Goal: Complete application form: Complete application form

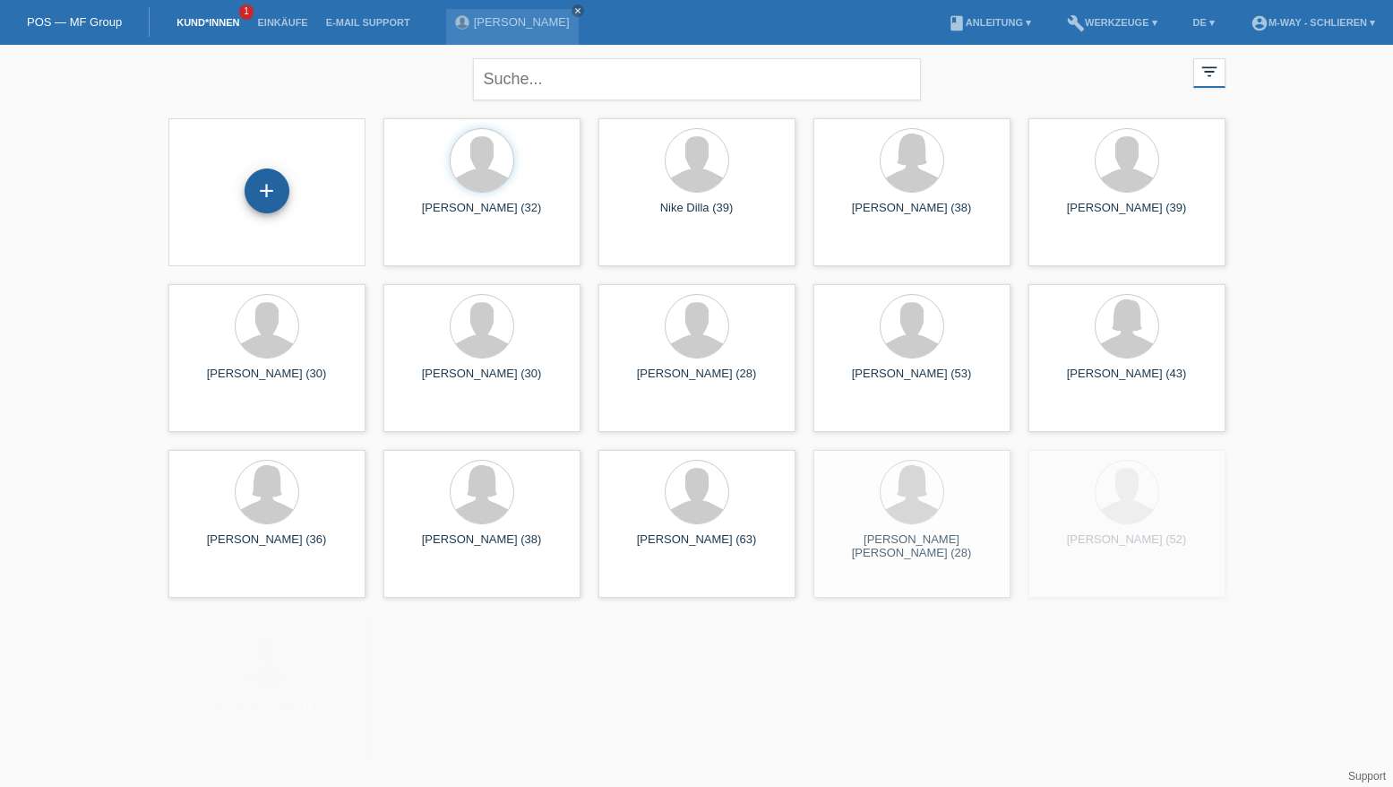
click at [274, 187] on div "+" at bounding box center [267, 190] width 45 height 45
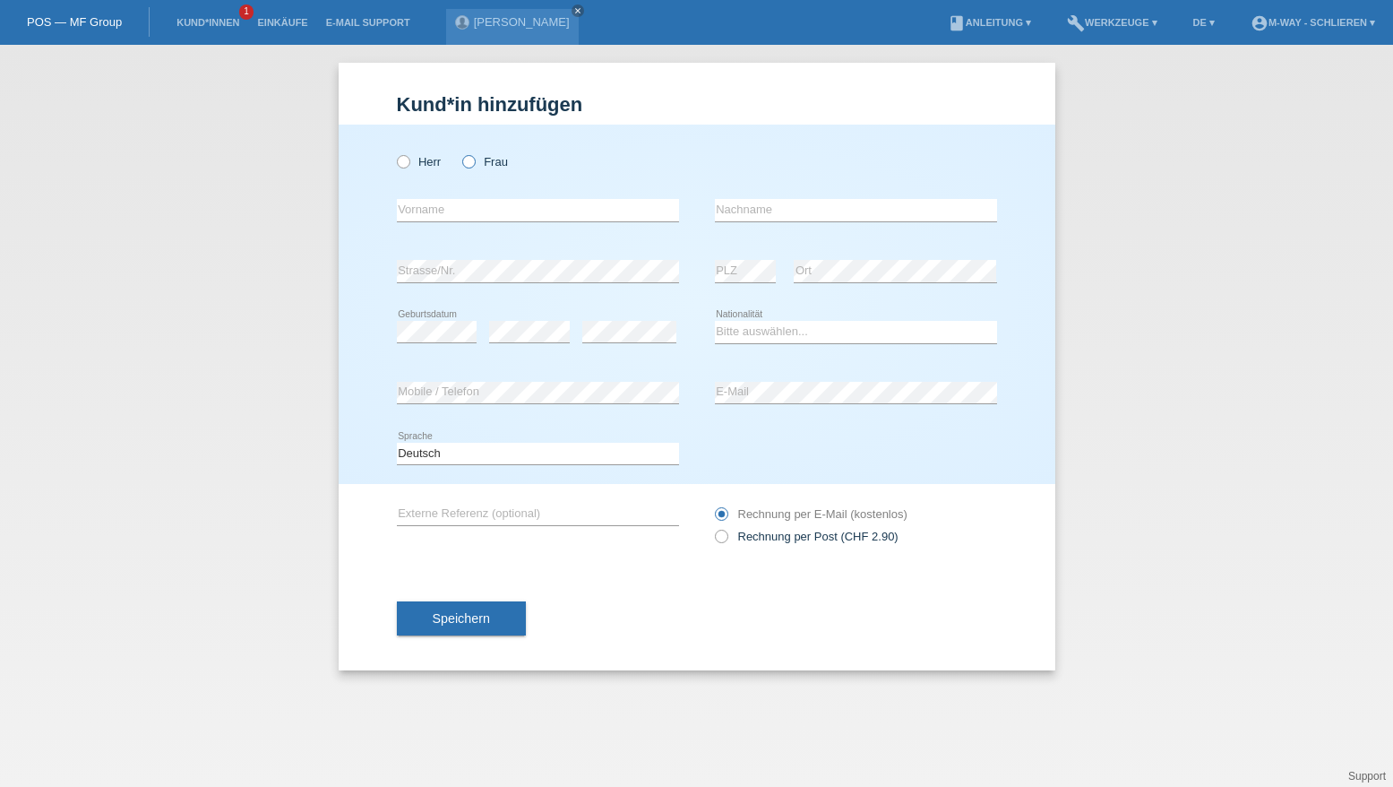
drag, startPoint x: 0, startPoint y: 0, endPoint x: 469, endPoint y: 160, distance: 495.2
click at [460, 152] on icon at bounding box center [460, 152] width 0 height 0
click at [469, 160] on input "Frau" at bounding box center [468, 161] width 12 height 12
radio input "true"
click at [442, 210] on input "text" at bounding box center [538, 210] width 282 height 22
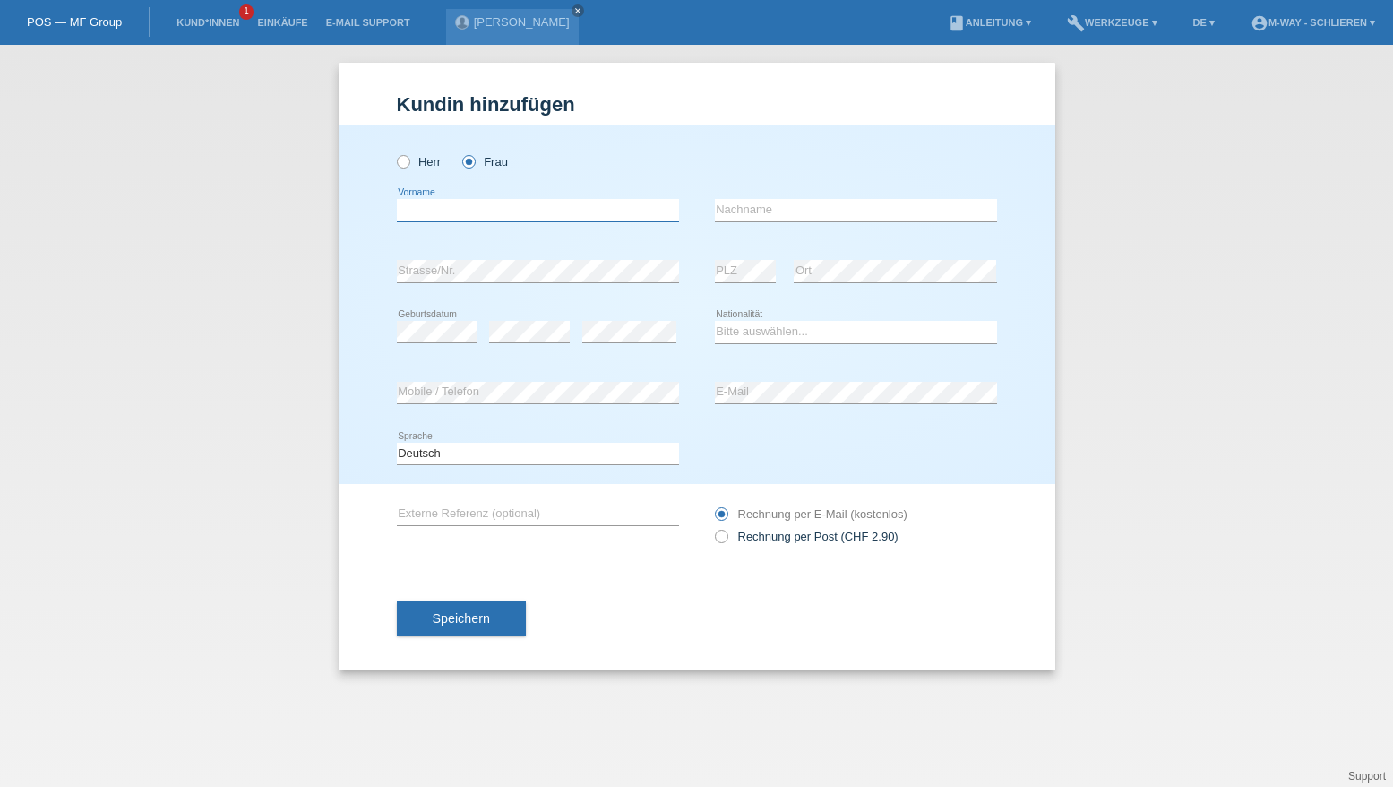
click at [435, 208] on input "text" at bounding box center [538, 210] width 282 height 22
type input "Rachel"
click at [768, 211] on input "text" at bounding box center [856, 210] width 282 height 22
type input "Strang"
click at [758, 337] on select "Bitte auswählen... Schweiz Deutschland Liechtenstein Österreich ------------ Af…" at bounding box center [856, 332] width 282 height 22
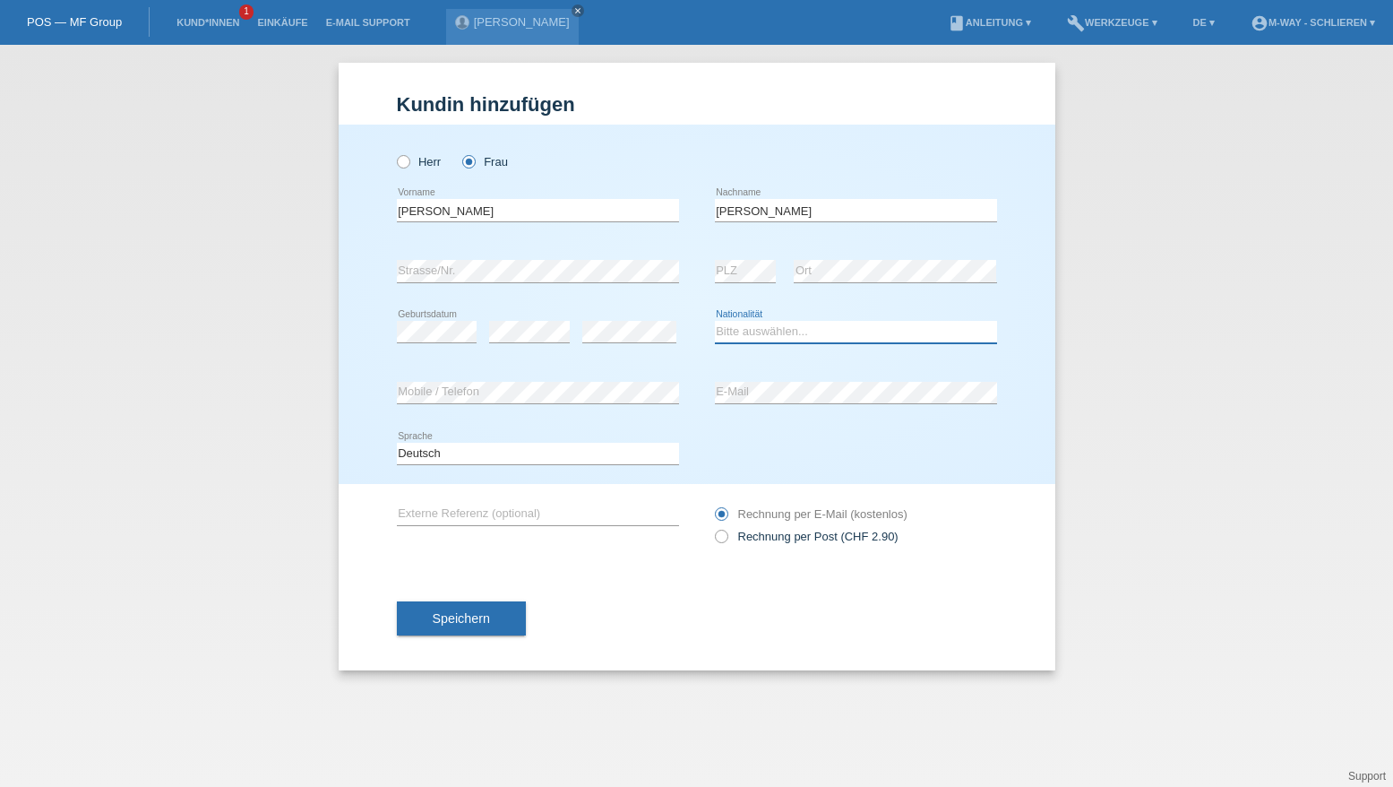
select select "CH"
click at [715, 321] on select "Bitte auswählen... Schweiz Deutschland Liechtenstein Österreich ------------ Af…" at bounding box center [856, 332] width 282 height 22
click at [462, 620] on span "Speichern" at bounding box center [461, 618] width 57 height 14
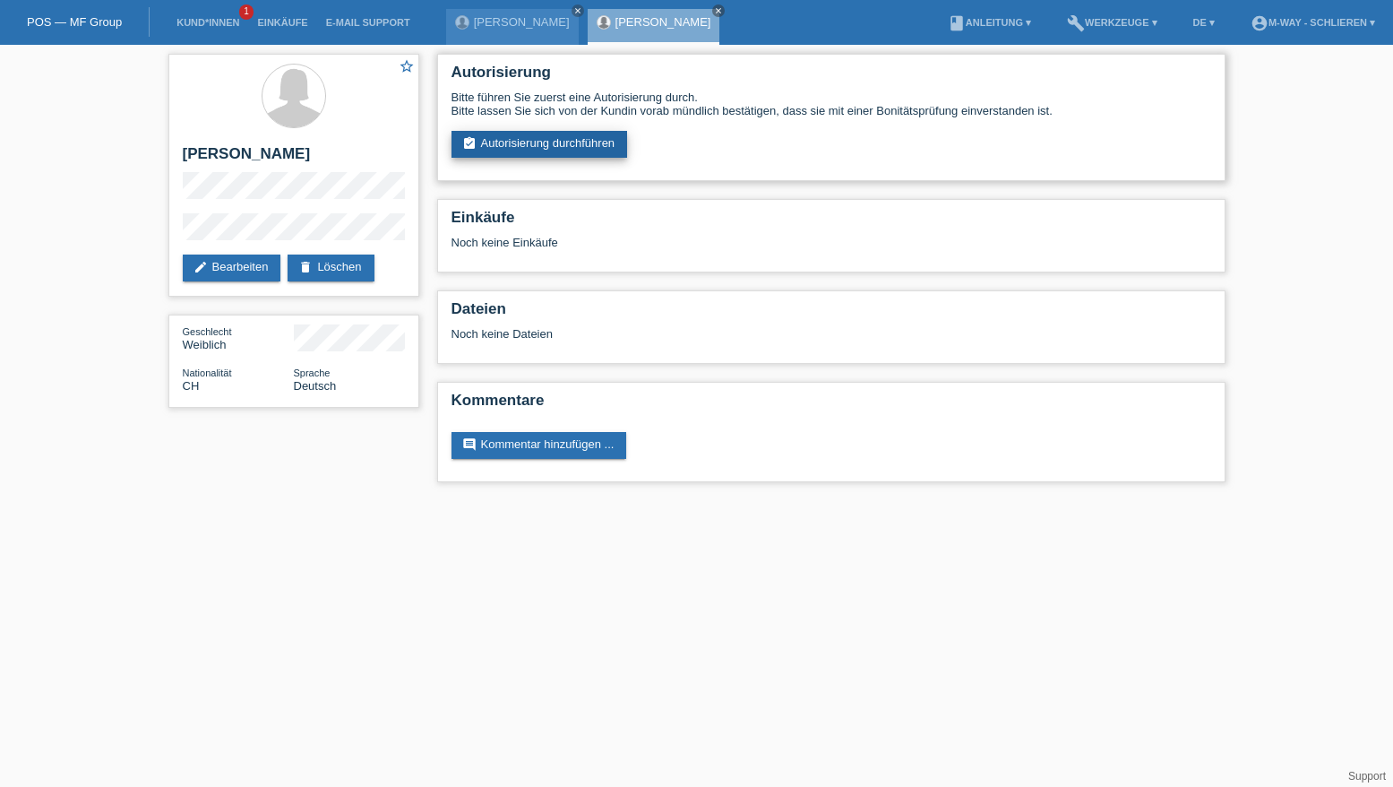
click at [590, 149] on link "assignment_turned_in Autorisierung durchführen" at bounding box center [540, 144] width 176 height 27
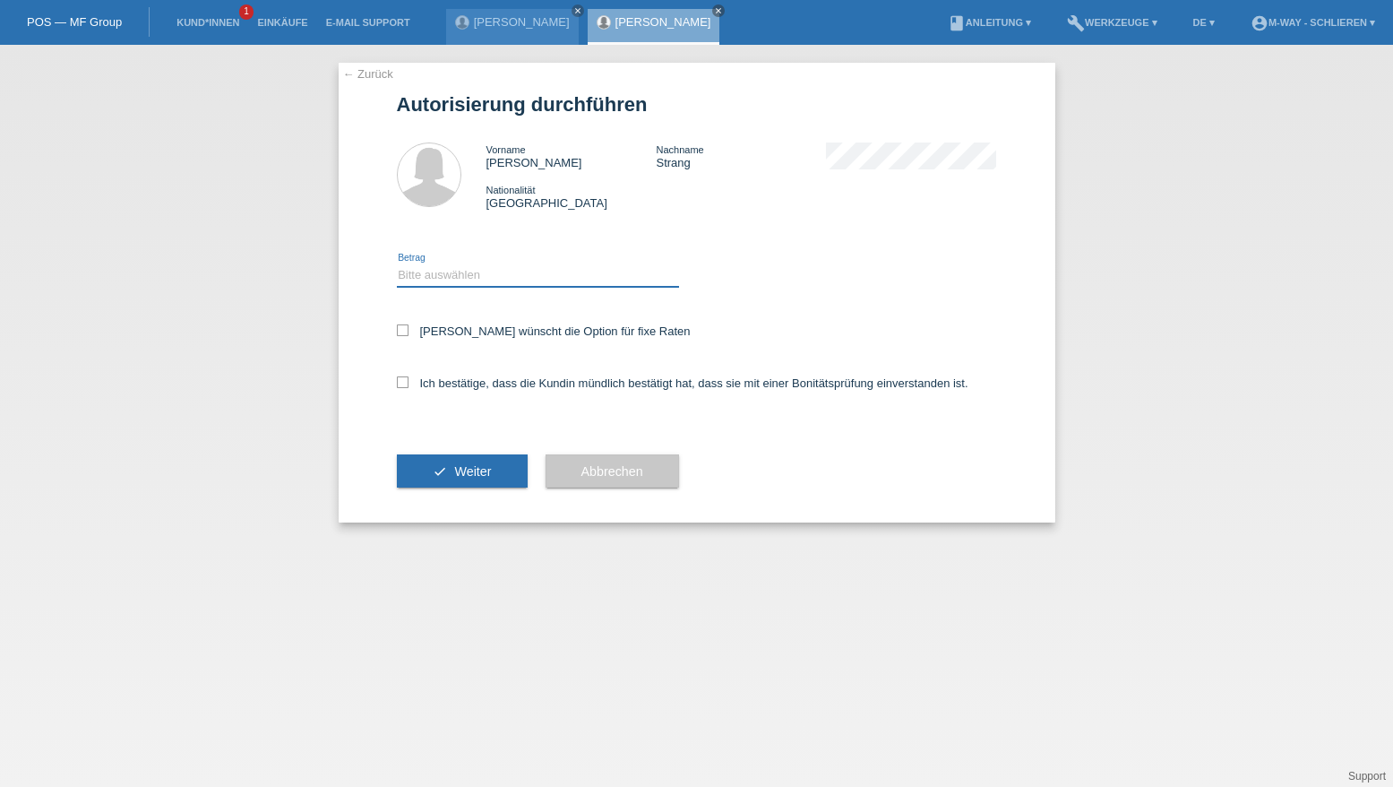
click at [444, 265] on select "Bitte auswählen CHF 1.00 - CHF 499.00 CHF 500.00 - CHF 1'999.00 CHF 2'000.00 - …" at bounding box center [538, 275] width 282 height 22
select select "3"
click at [397, 264] on select "Bitte auswählen CHF 1.00 - CHF 499.00 CHF 500.00 - CHF 1'999.00 CHF 2'000.00 - …" at bounding box center [538, 275] width 282 height 22
click at [404, 327] on icon at bounding box center [403, 330] width 12 height 12
click at [404, 327] on input "Kundin wünscht die Option für fixe Raten" at bounding box center [403, 330] width 12 height 12
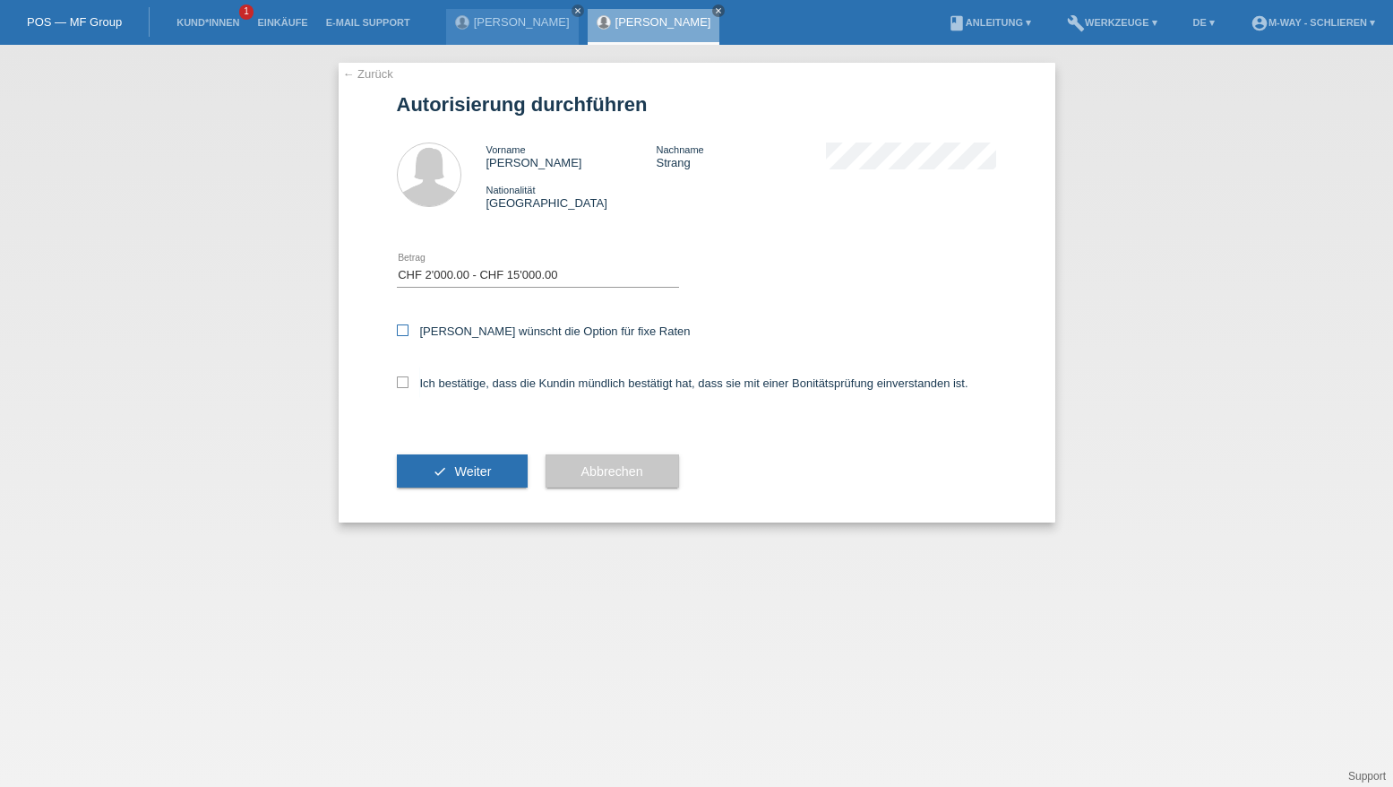
checkbox input "true"
click at [400, 377] on icon at bounding box center [403, 382] width 12 height 12
click at [400, 377] on input "Ich bestätige, dass die Kundin mündlich bestätigt hat, dass sie mit einer Bonit…" at bounding box center [403, 382] width 12 height 12
checkbox input "true"
click at [463, 471] on span "Weiter" at bounding box center [472, 471] width 37 height 14
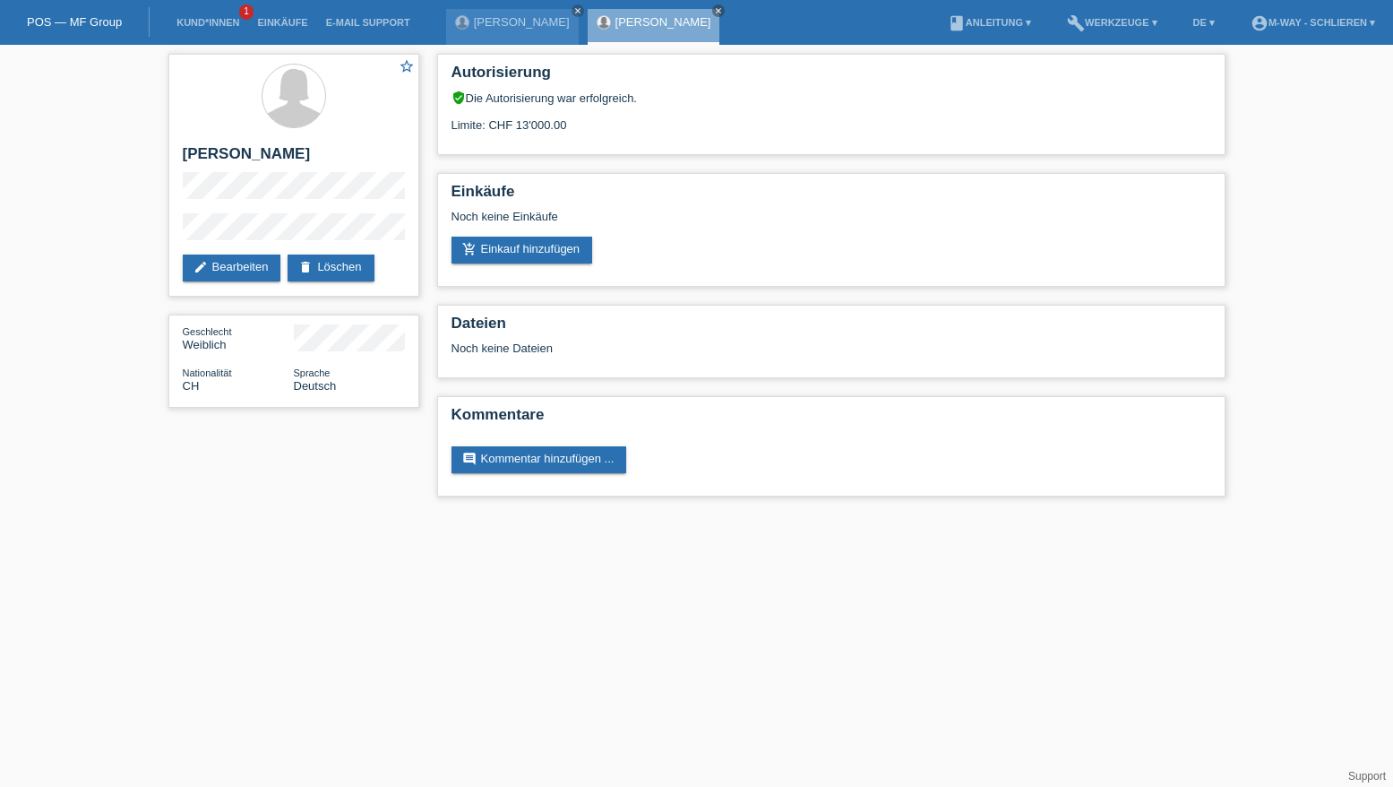
click at [79, 22] on link "POS — MF Group" at bounding box center [74, 21] width 95 height 13
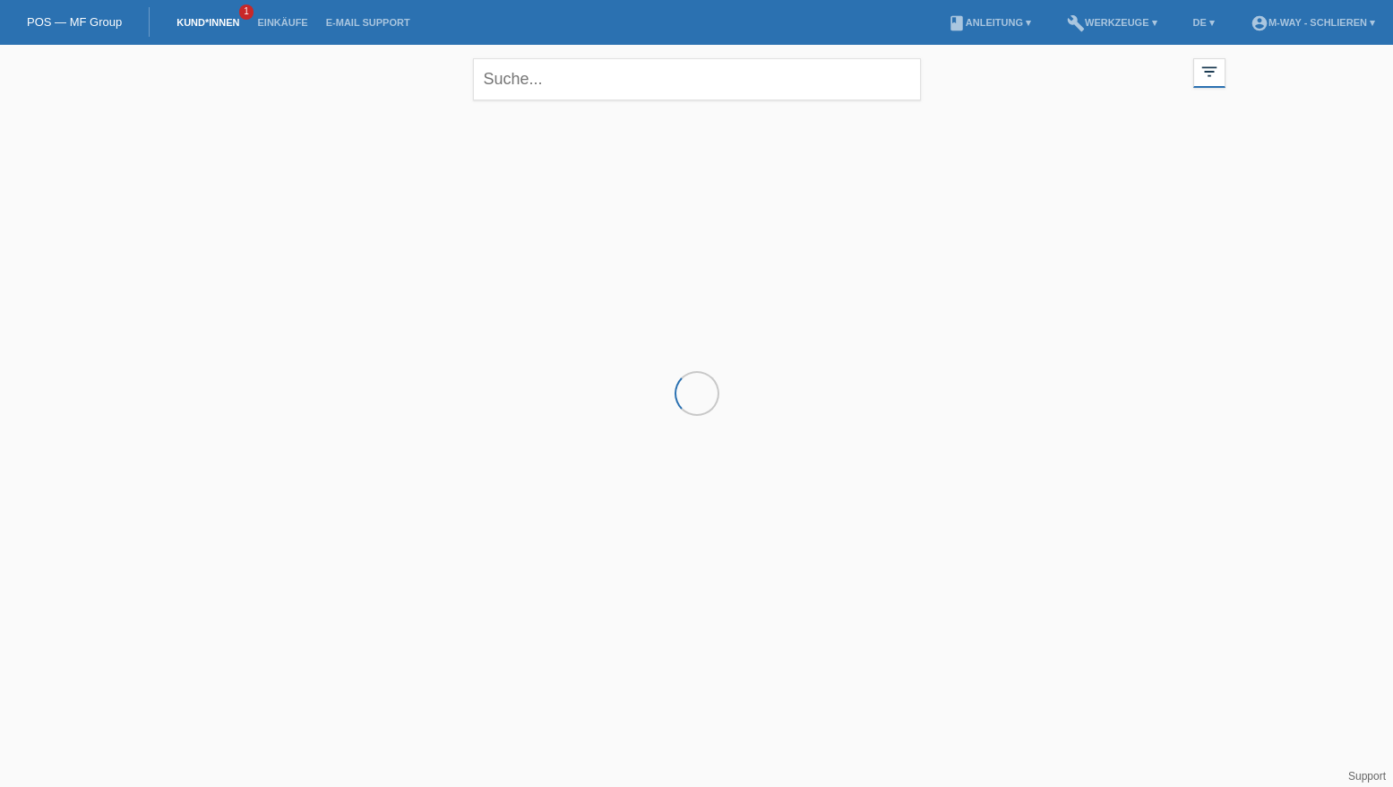
click at [227, 22] on link "Kund*innen" at bounding box center [208, 22] width 81 height 11
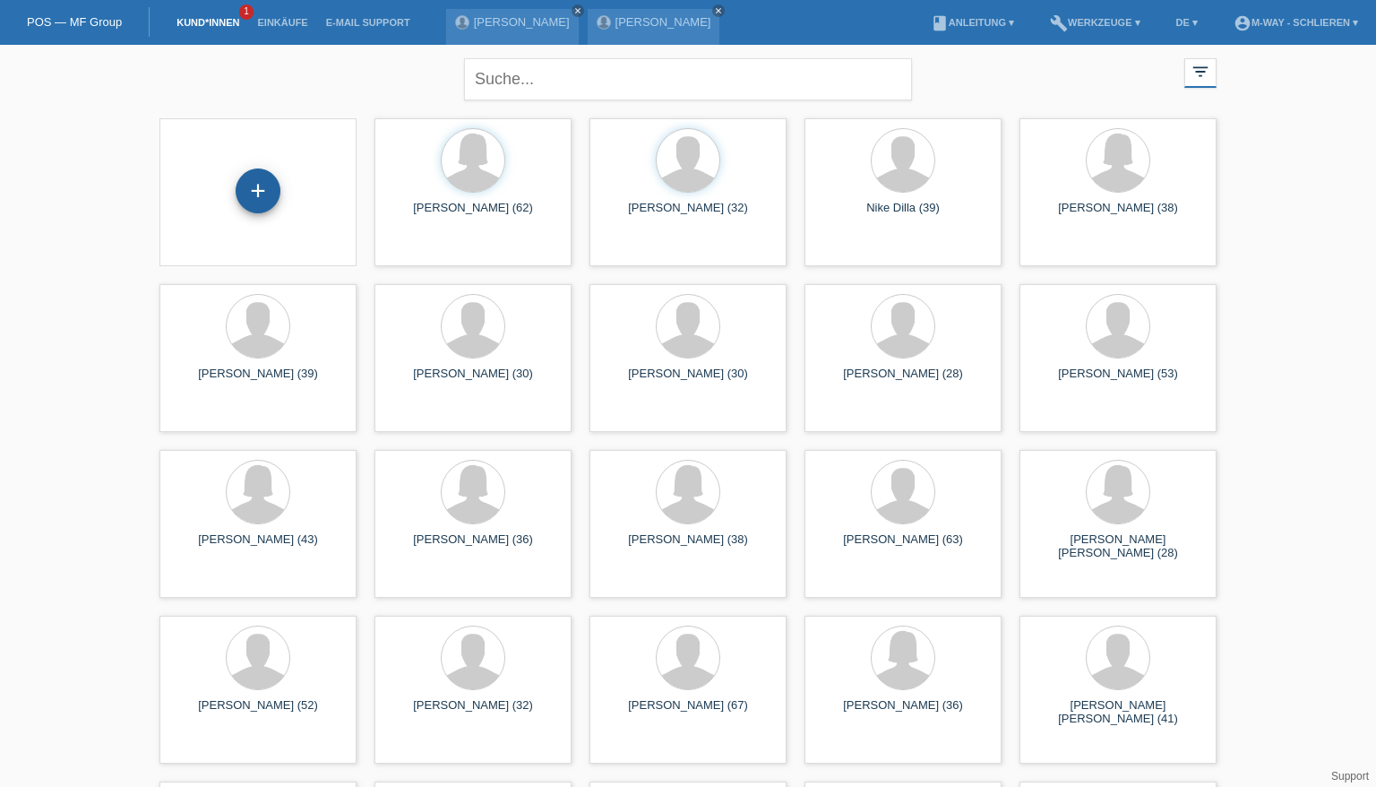
click at [253, 189] on div "+" at bounding box center [258, 190] width 45 height 45
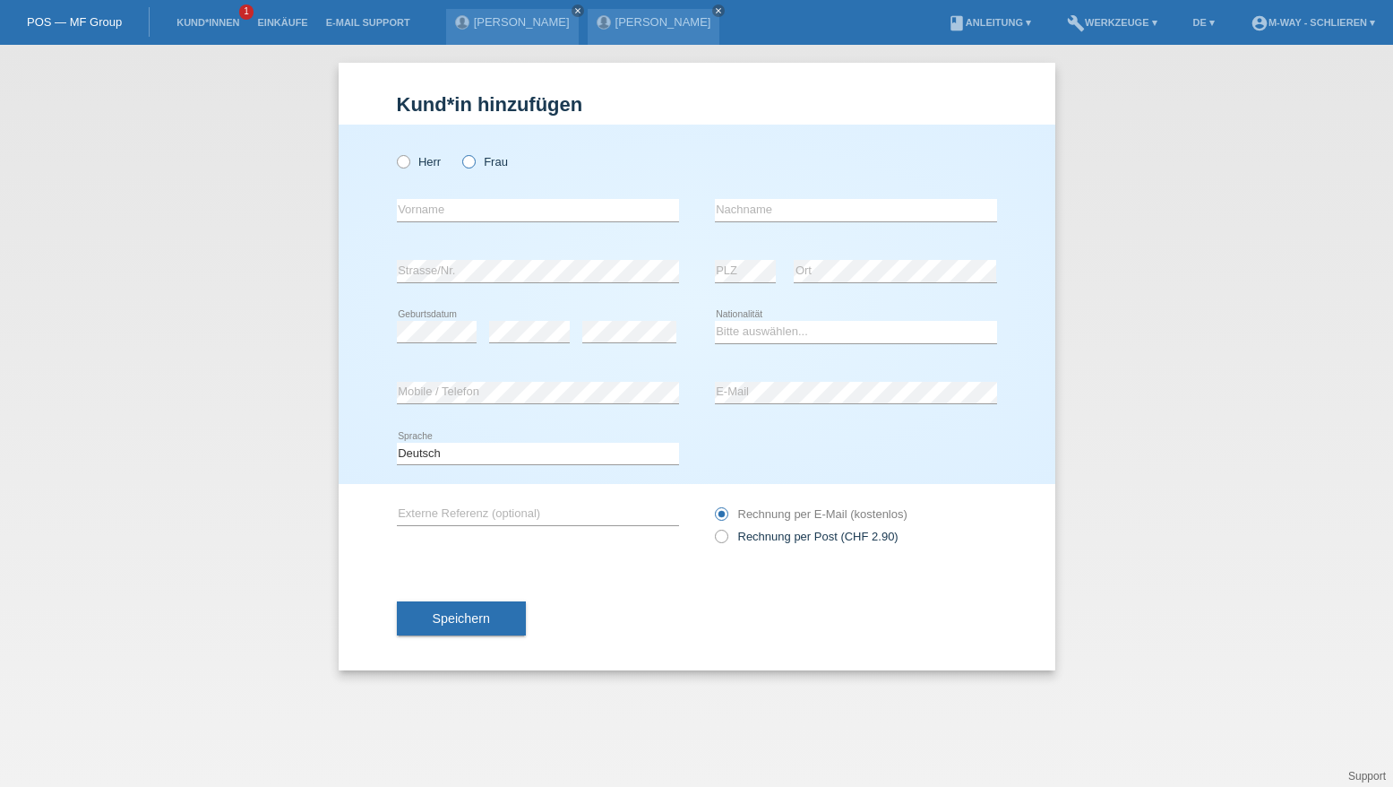
click at [460, 152] on icon at bounding box center [460, 152] width 0 height 0
click at [468, 161] on input "Frau" at bounding box center [468, 161] width 12 height 12
radio input "true"
click at [393, 152] on icon at bounding box center [393, 152] width 0 height 0
click at [409, 159] on input "Herr" at bounding box center [403, 161] width 12 height 12
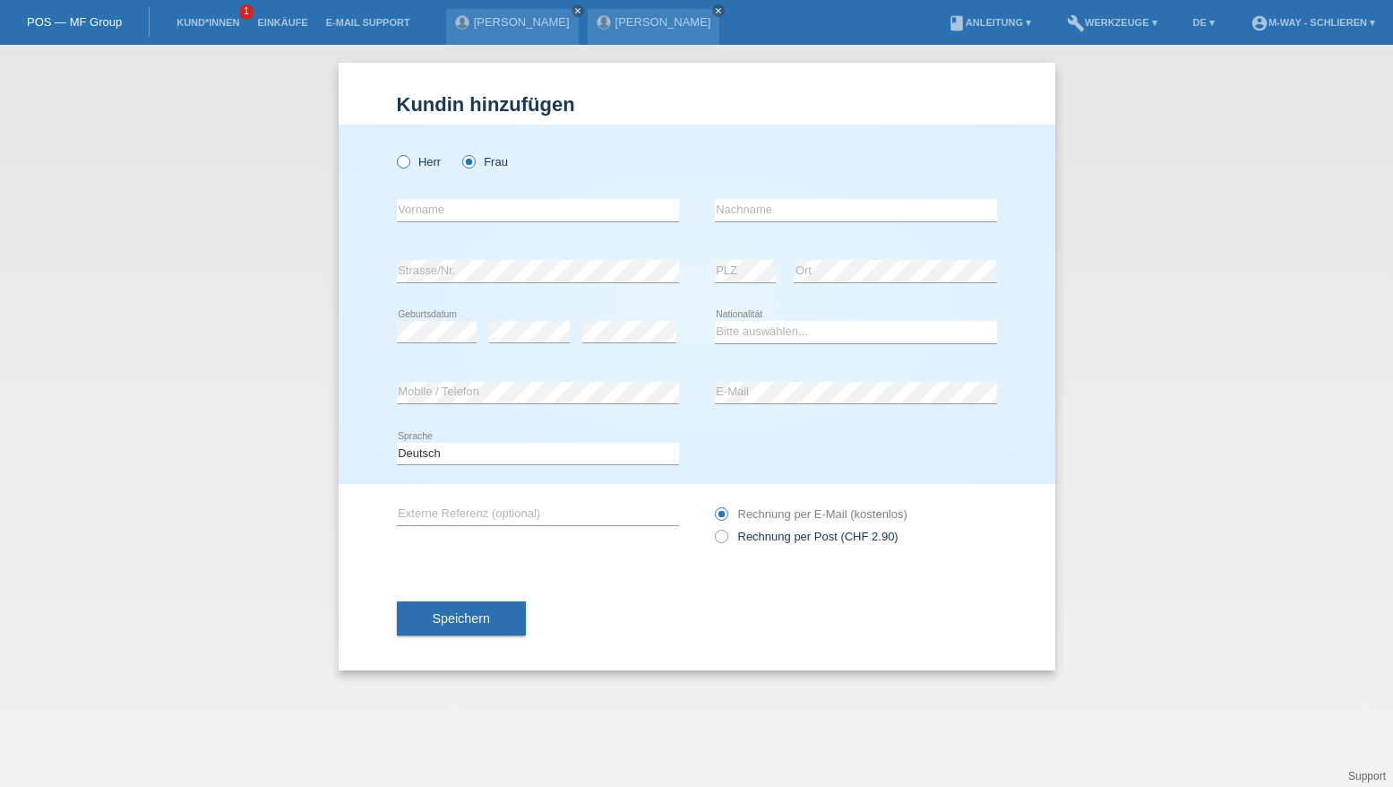
radio input "true"
click at [421, 207] on input "text" at bounding box center [538, 210] width 282 height 22
click at [425, 203] on input "text" at bounding box center [538, 210] width 282 height 22
type input "[PERSON_NAME]"
click at [770, 211] on input "text" at bounding box center [856, 210] width 282 height 22
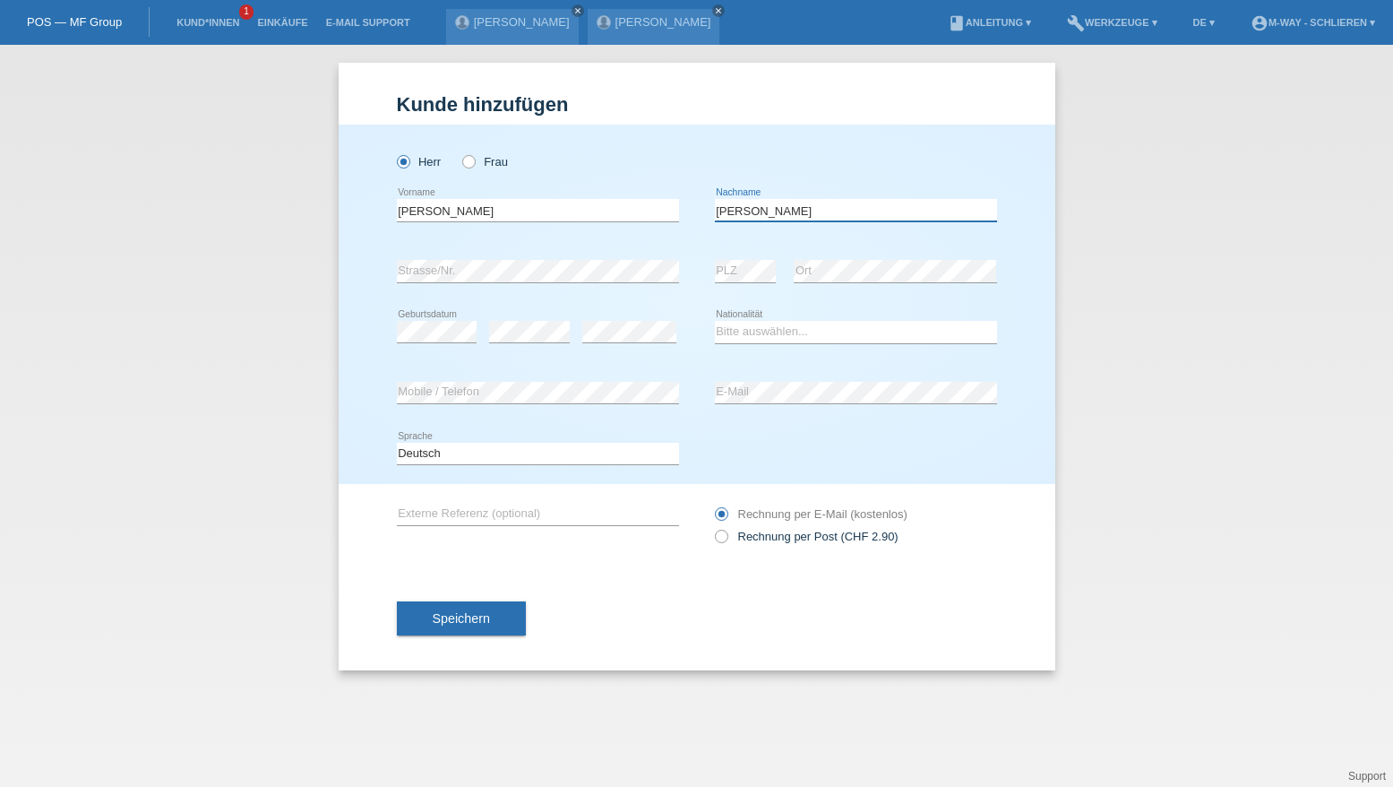
type input "[PERSON_NAME]"
click at [759, 327] on select "Bitte auswählen... Schweiz Deutschland Liechtenstein Österreich ------------ Af…" at bounding box center [856, 332] width 282 height 22
select select "ES"
click at [715, 321] on select "Bitte auswählen... Schweiz Deutschland Liechtenstein Österreich ------------ Af…" at bounding box center [856, 332] width 282 height 22
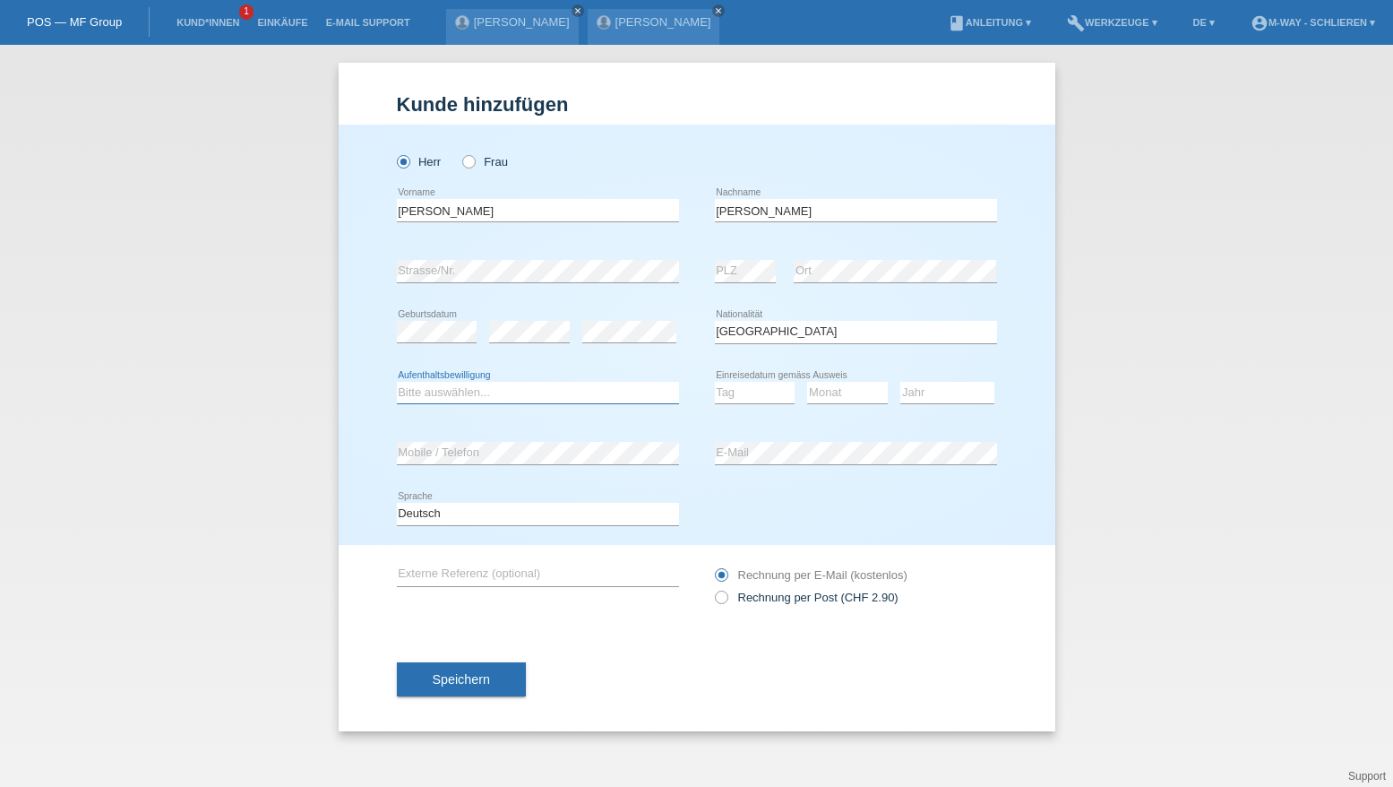
click at [597, 394] on select "Bitte auswählen... C B B - Flüchtlingsstatus Andere" at bounding box center [538, 393] width 282 height 22
select select "C"
click at [397, 382] on select "Bitte auswählen... C B B - Flüchtlingsstatus Andere" at bounding box center [538, 393] width 282 height 22
click at [748, 384] on select "Tag 01 02 03 04 05 06 07 08 09 10 11" at bounding box center [755, 393] width 81 height 22
select select "07"
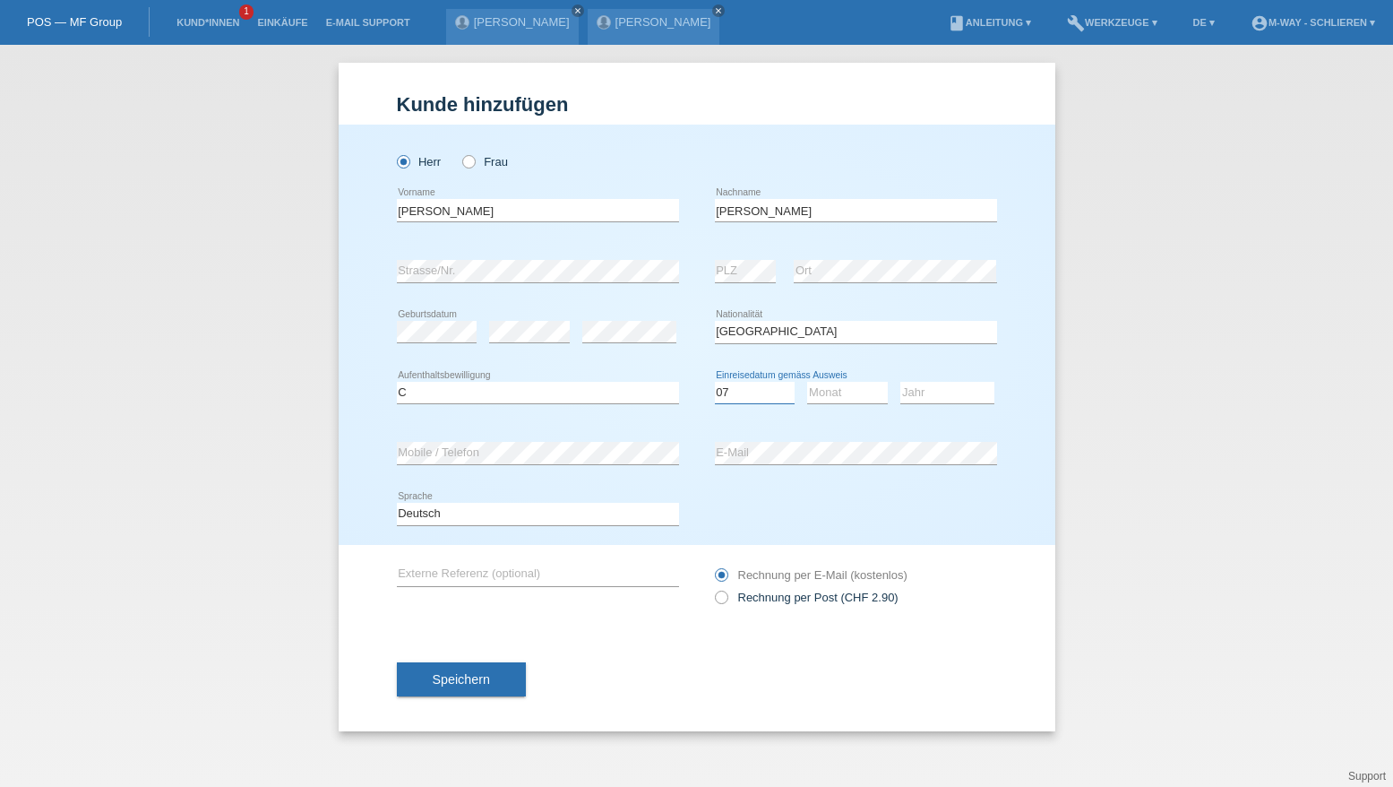
click at [715, 382] on select "Tag 01 02 03 04 05 06 07 08 09 10 11" at bounding box center [755, 393] width 81 height 22
click at [858, 395] on select "Monat 01 02 03 04 05 06 07 08 09 10 11" at bounding box center [847, 393] width 81 height 22
select select "01"
click at [807, 382] on select "Monat 01 02 03 04 05 06 07 08 09 10 11" at bounding box center [847, 393] width 81 height 22
click at [920, 394] on select "Jahr 2025 2024 2023 2022 2021 2020 2019 2018 2017 2016 2015 2014 2013 2012 2011…" at bounding box center [947, 393] width 94 height 22
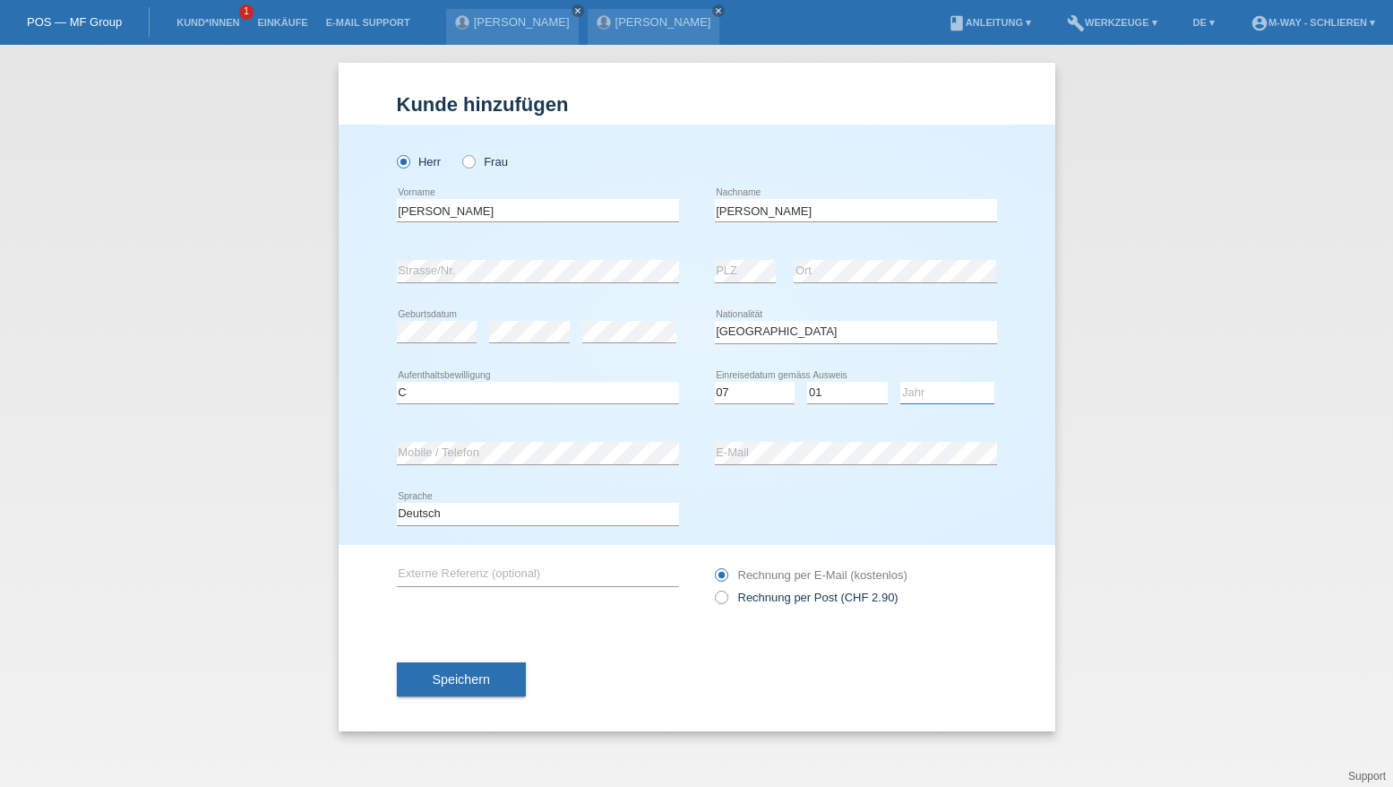
select select "2013"
click at [900, 382] on select "Jahr 2025 2024 2023 2022 2021 2020 2019 2018 2017 2016 2015 2014 2013 2012 2011…" at bounding box center [947, 393] width 94 height 22
click at [493, 676] on button "Speichern" at bounding box center [461, 679] width 129 height 34
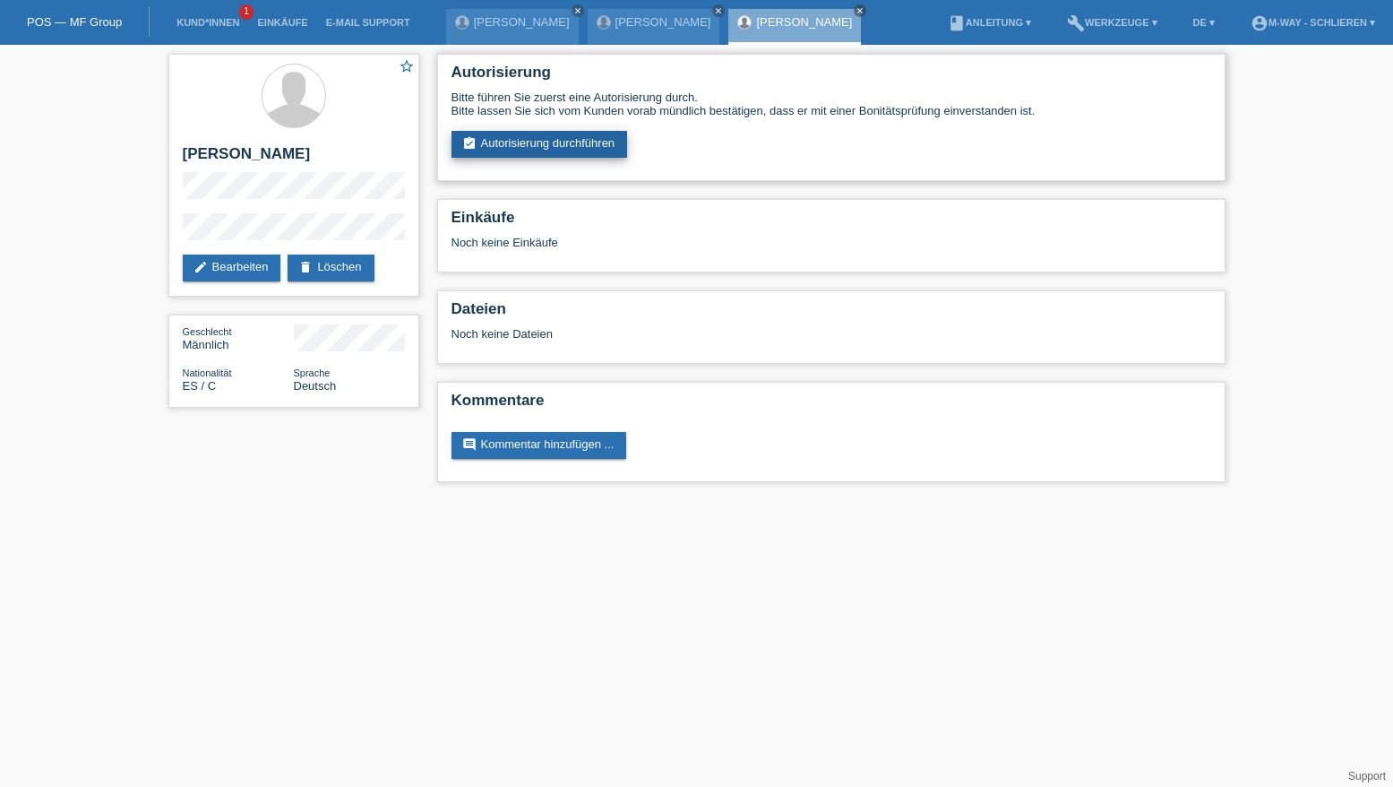
click at [572, 142] on link "assignment_turned_in Autorisierung durchführen" at bounding box center [540, 144] width 176 height 27
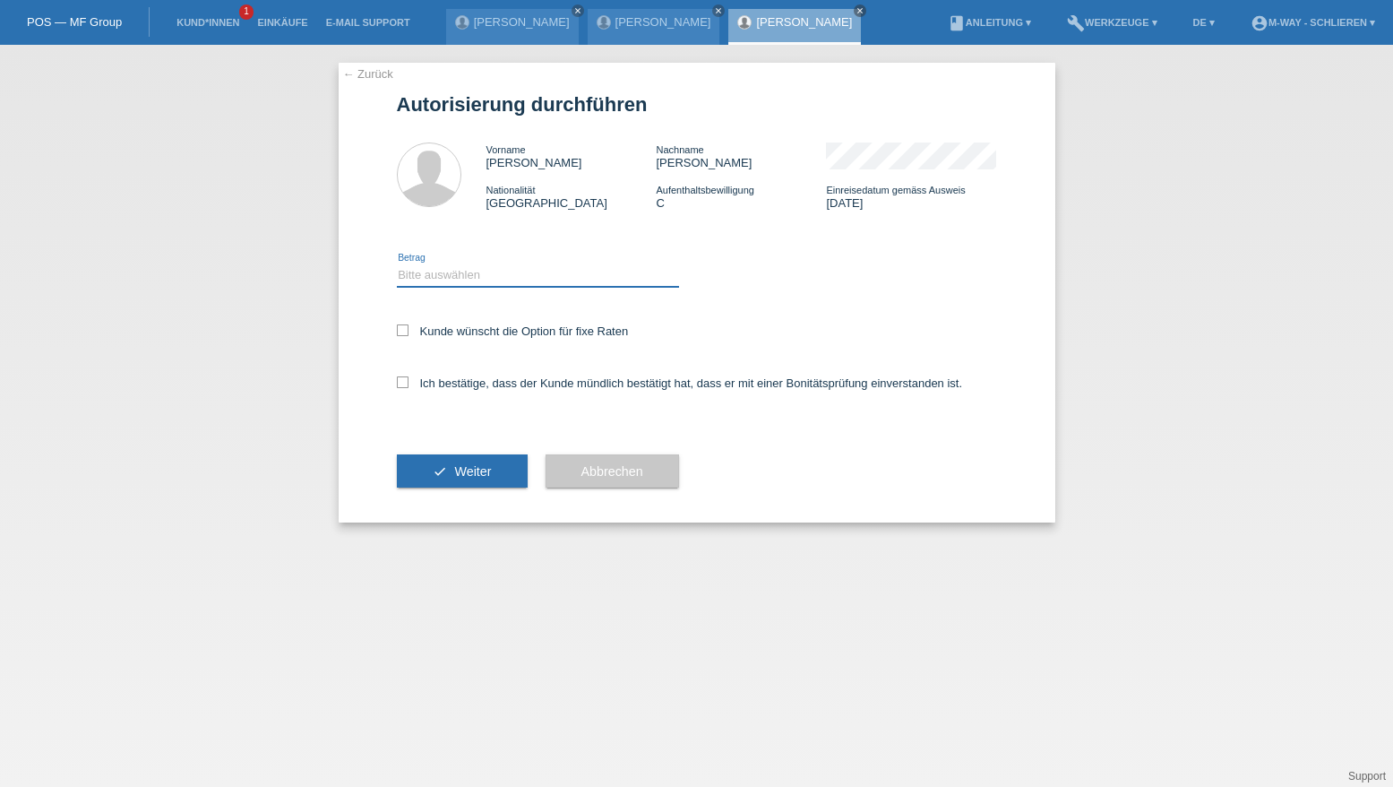
click at [518, 266] on select "Bitte auswählen CHF 1.00 - CHF 499.00 CHF 500.00 - CHF 1'999.00 CHF 2'000.00 - …" at bounding box center [538, 275] width 282 height 22
select select "3"
click at [397, 264] on select "Bitte auswählen CHF 1.00 - CHF 499.00 CHF 500.00 - CHF 1'999.00 CHF 2'000.00 - …" at bounding box center [538, 275] width 282 height 22
click at [401, 330] on icon at bounding box center [403, 330] width 12 height 12
click at [401, 330] on input "Kunde wünscht die Option für fixe Raten" at bounding box center [403, 330] width 12 height 12
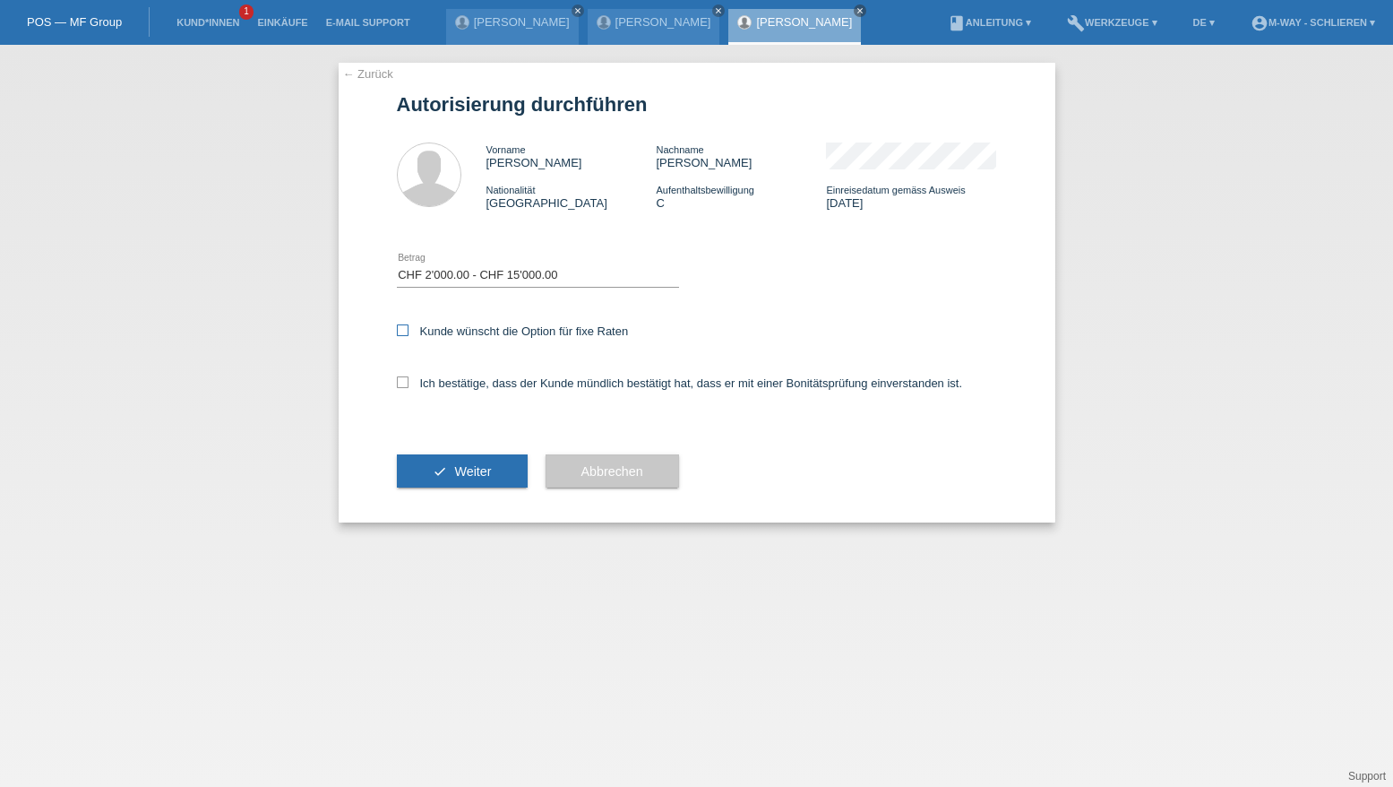
checkbox input "true"
drag, startPoint x: 404, startPoint y: 383, endPoint x: 417, endPoint y: 421, distance: 40.8
click at [403, 383] on icon at bounding box center [403, 382] width 12 height 12
click at [403, 383] on input "Ich bestätige, dass der Kunde mündlich bestätigt hat, dass er mit einer Bonität…" at bounding box center [403, 382] width 12 height 12
checkbox input "true"
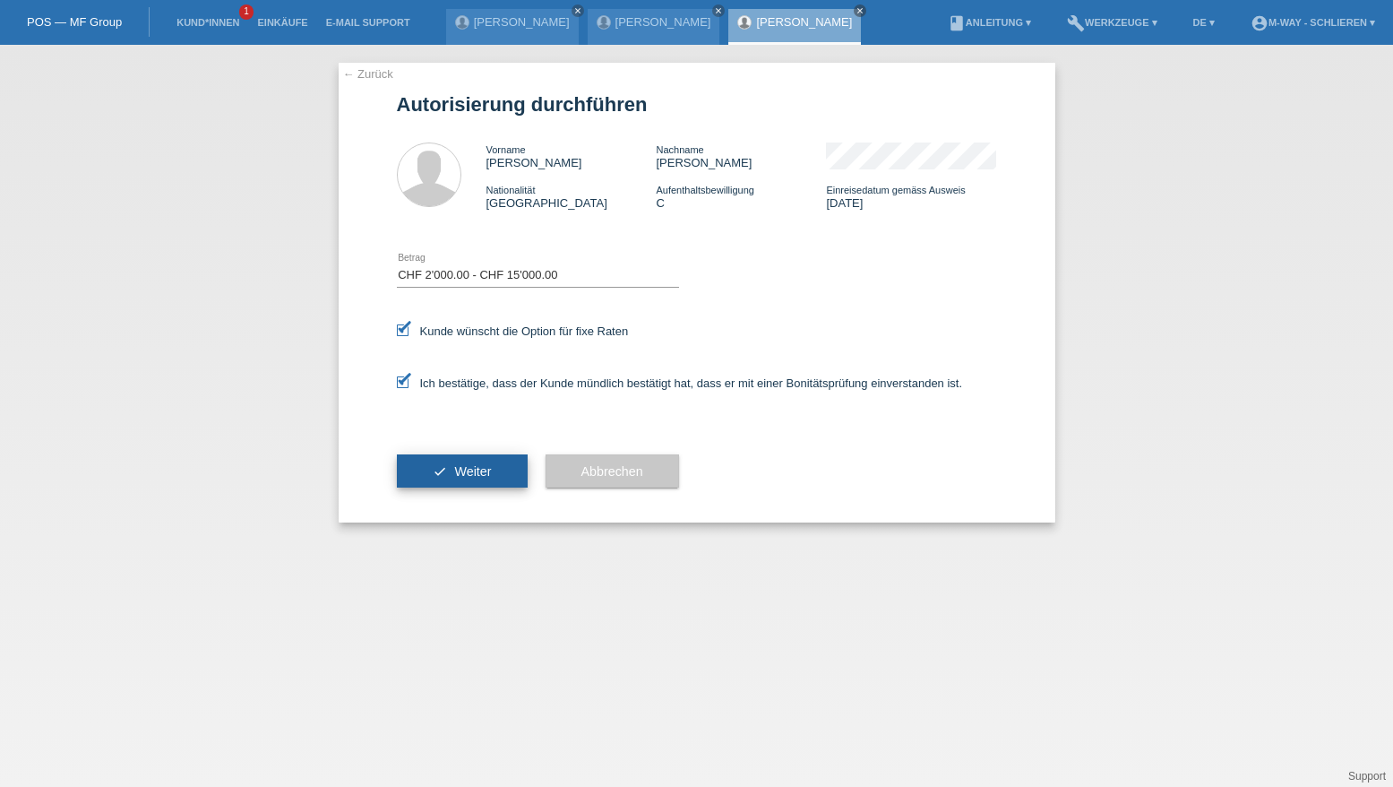
click at [437, 469] on button "check Weiter" at bounding box center [462, 471] width 131 height 34
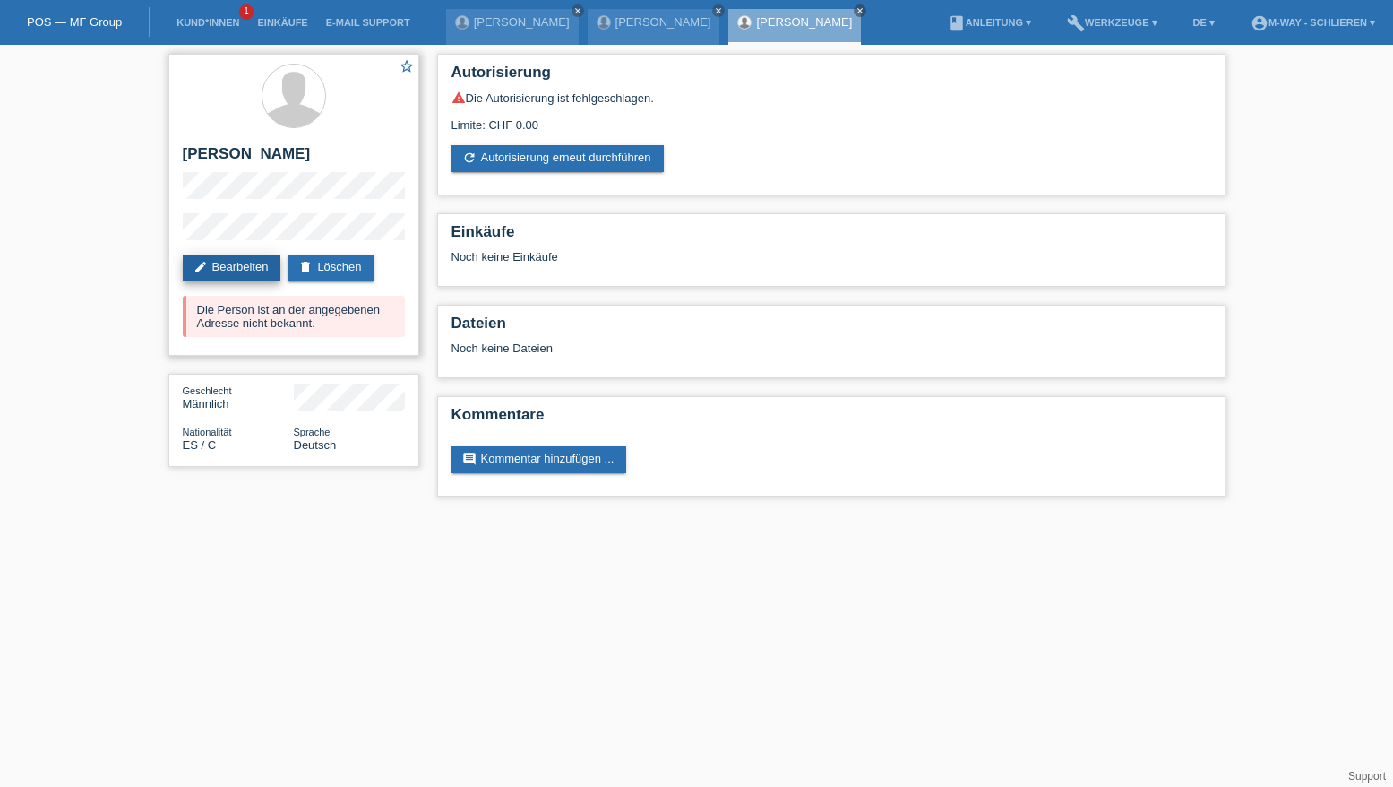
click at [251, 271] on link "edit Bearbeiten" at bounding box center [232, 267] width 99 height 27
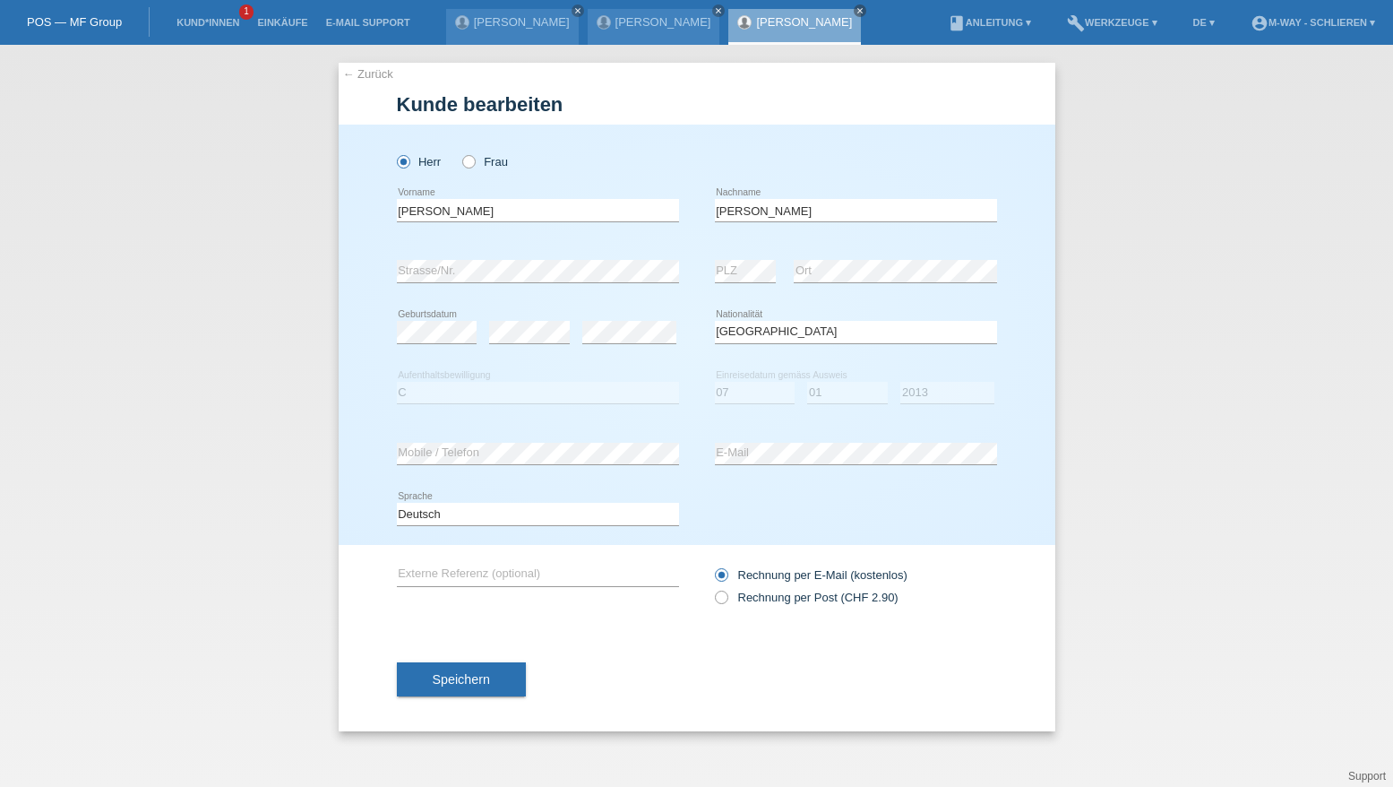
select select "ES"
select select "C"
select select "07"
select select "01"
select select "2013"
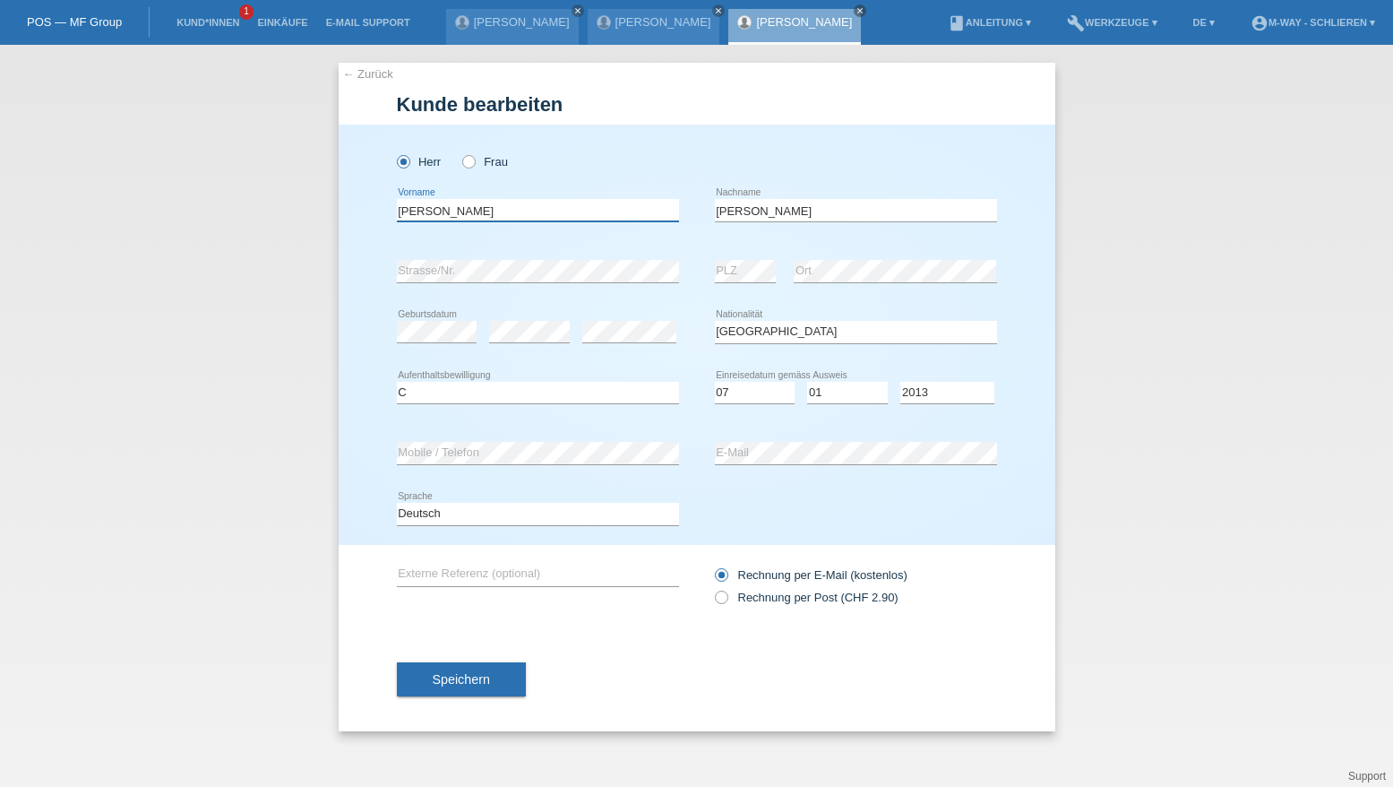
click at [443, 205] on input "[PERSON_NAME]" at bounding box center [538, 210] width 282 height 22
type input "[PERSON_NAME]"
click at [487, 672] on span "Speichern" at bounding box center [461, 679] width 57 height 14
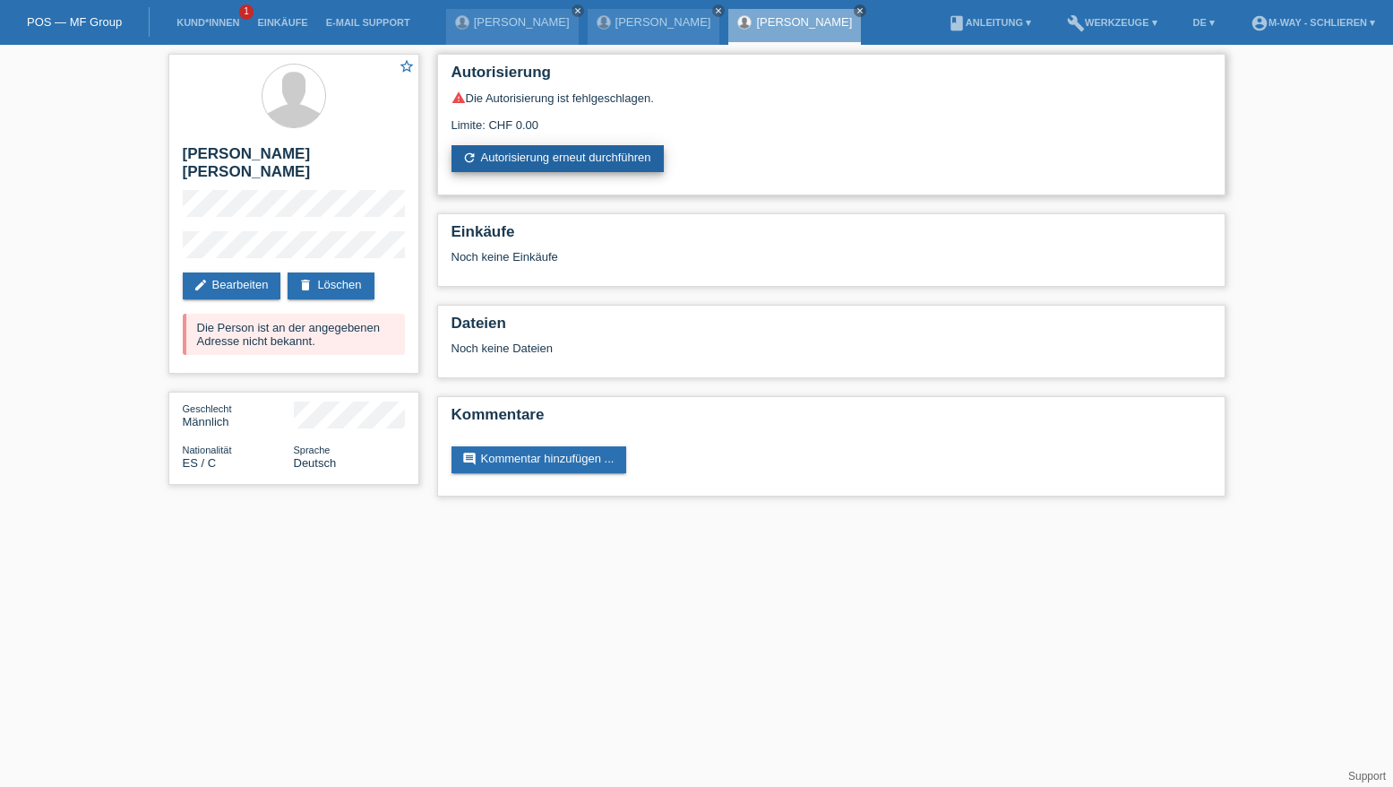
click at [525, 161] on link "refresh Autorisierung erneut durchführen" at bounding box center [558, 158] width 212 height 27
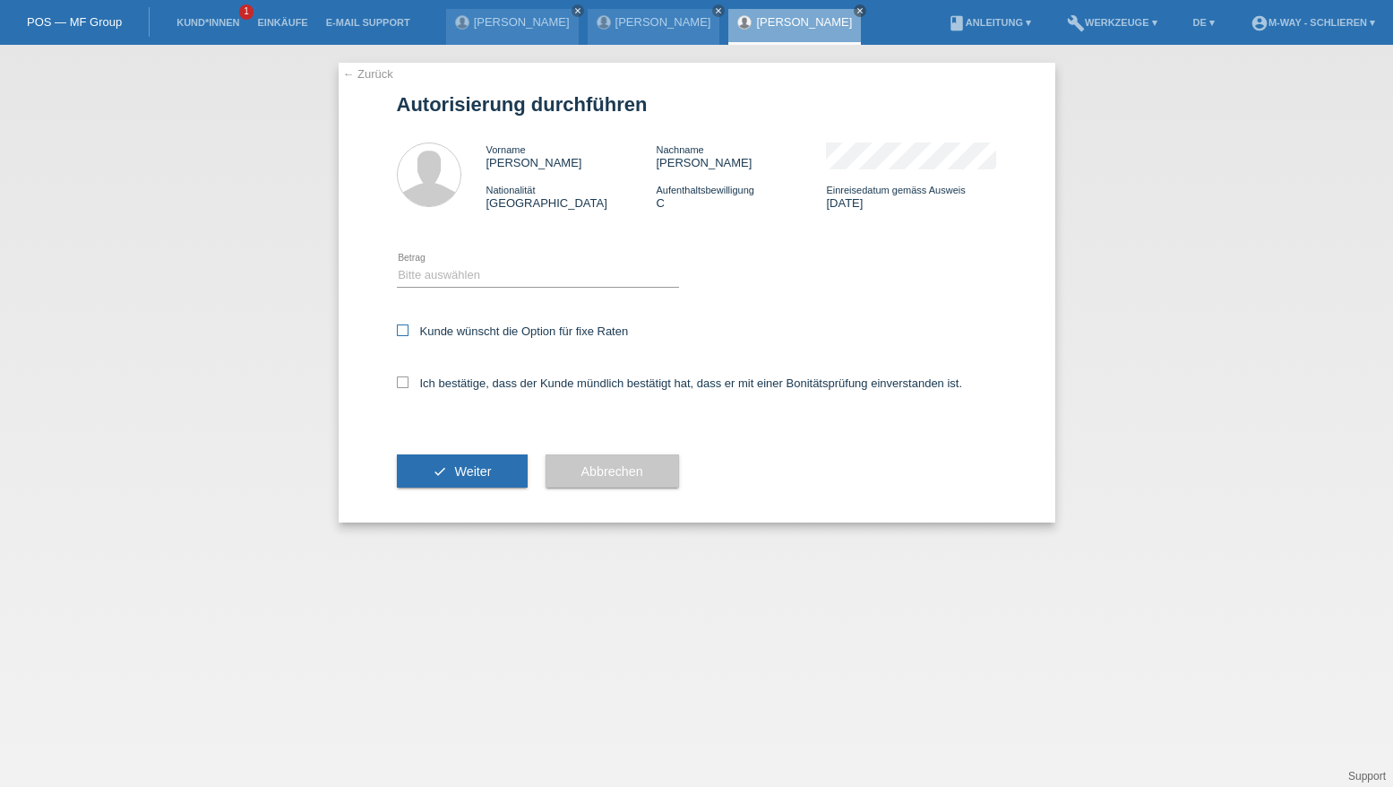
click at [401, 329] on icon at bounding box center [403, 330] width 12 height 12
click at [401, 329] on input "Kunde wünscht die Option für fixe Raten" at bounding box center [403, 330] width 12 height 12
checkbox input "true"
click at [446, 276] on select "Bitte auswählen CHF 1.00 - CHF 499.00 CHF 500.00 - CHF 1'999.00 CHF 2'000.00 - …" at bounding box center [538, 275] width 282 height 22
select select "3"
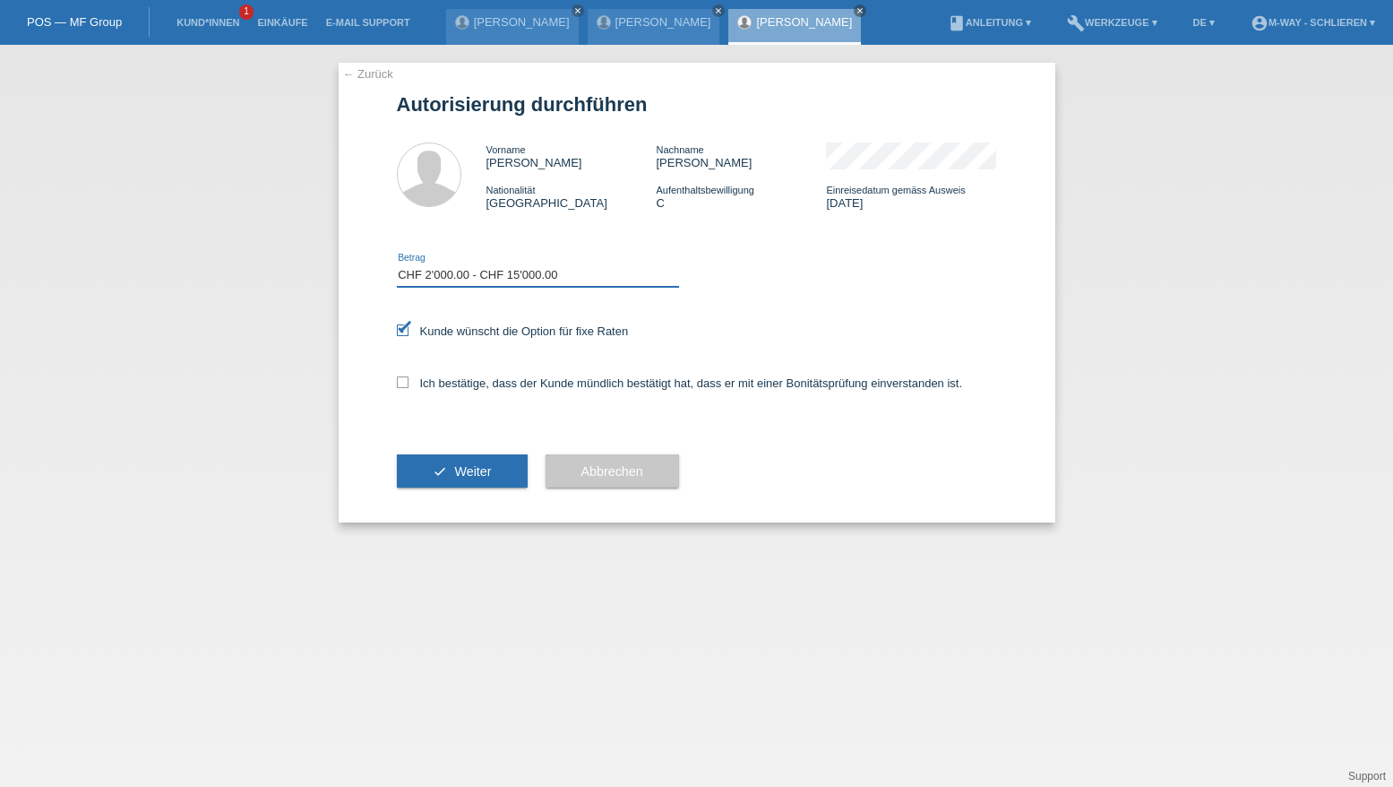
click at [397, 264] on select "Bitte auswählen CHF 1.00 - CHF 499.00 CHF 500.00 - CHF 1'999.00 CHF 2'000.00 - …" at bounding box center [538, 275] width 282 height 22
click at [398, 374] on div "Ich bestätige, dass der Kunde mündlich bestätigt hat, dass er mit einer Bonität…" at bounding box center [697, 388] width 600 height 61
click at [405, 381] on icon at bounding box center [403, 382] width 12 height 12
click at [405, 381] on input "Ich bestätige, dass der Kunde mündlich bestätigt hat, dass er mit einer Bonität…" at bounding box center [403, 382] width 12 height 12
checkbox input "true"
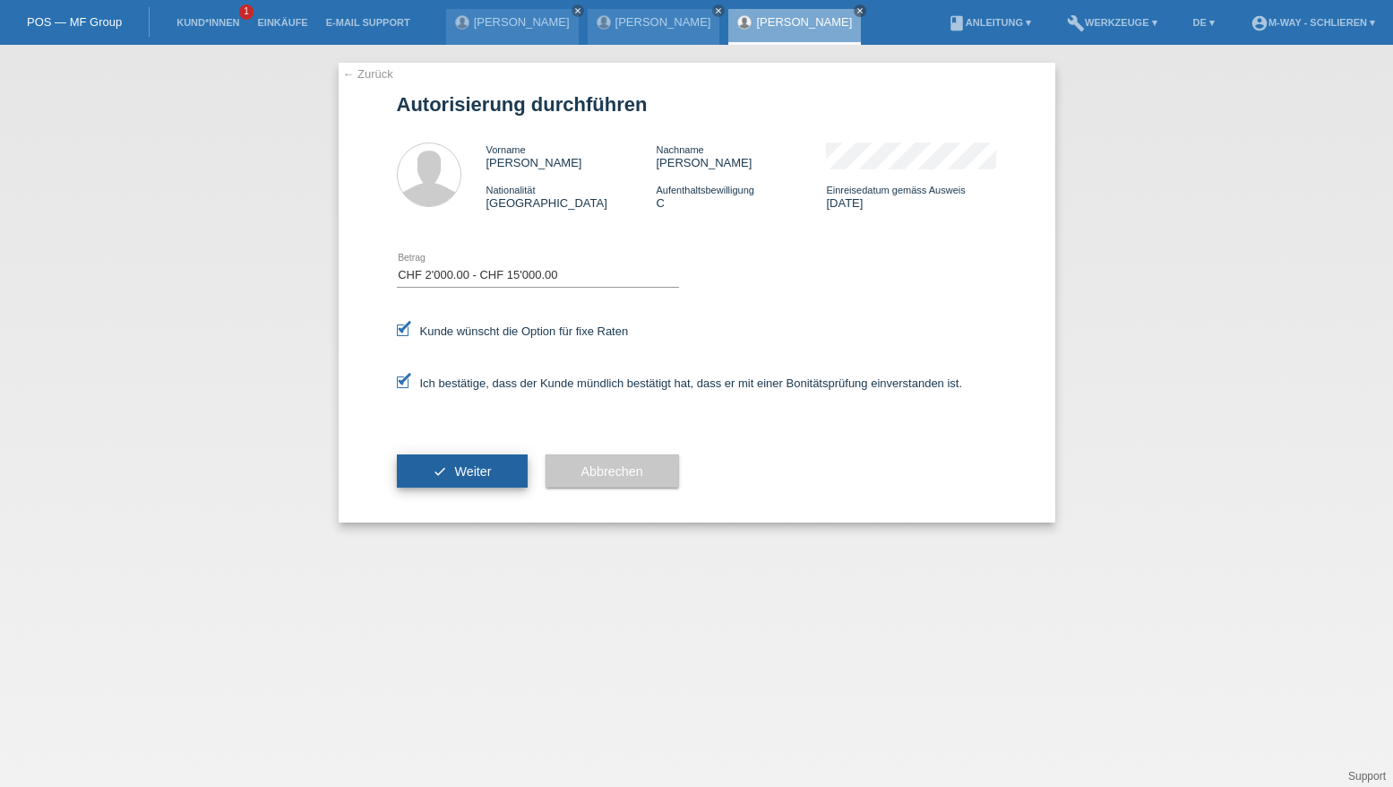
click at [429, 460] on button "check Weiter" at bounding box center [462, 471] width 131 height 34
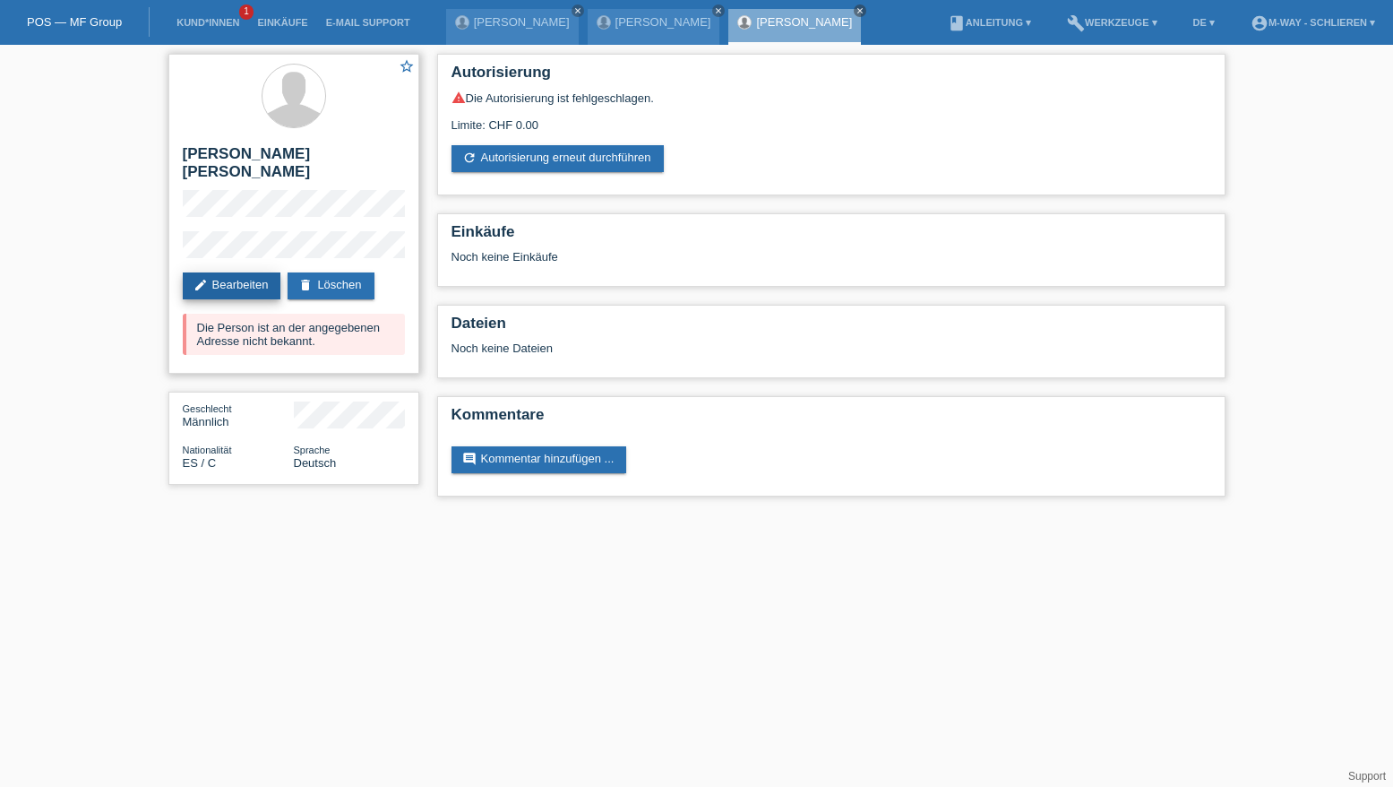
click at [255, 284] on link "edit Bearbeiten" at bounding box center [232, 285] width 99 height 27
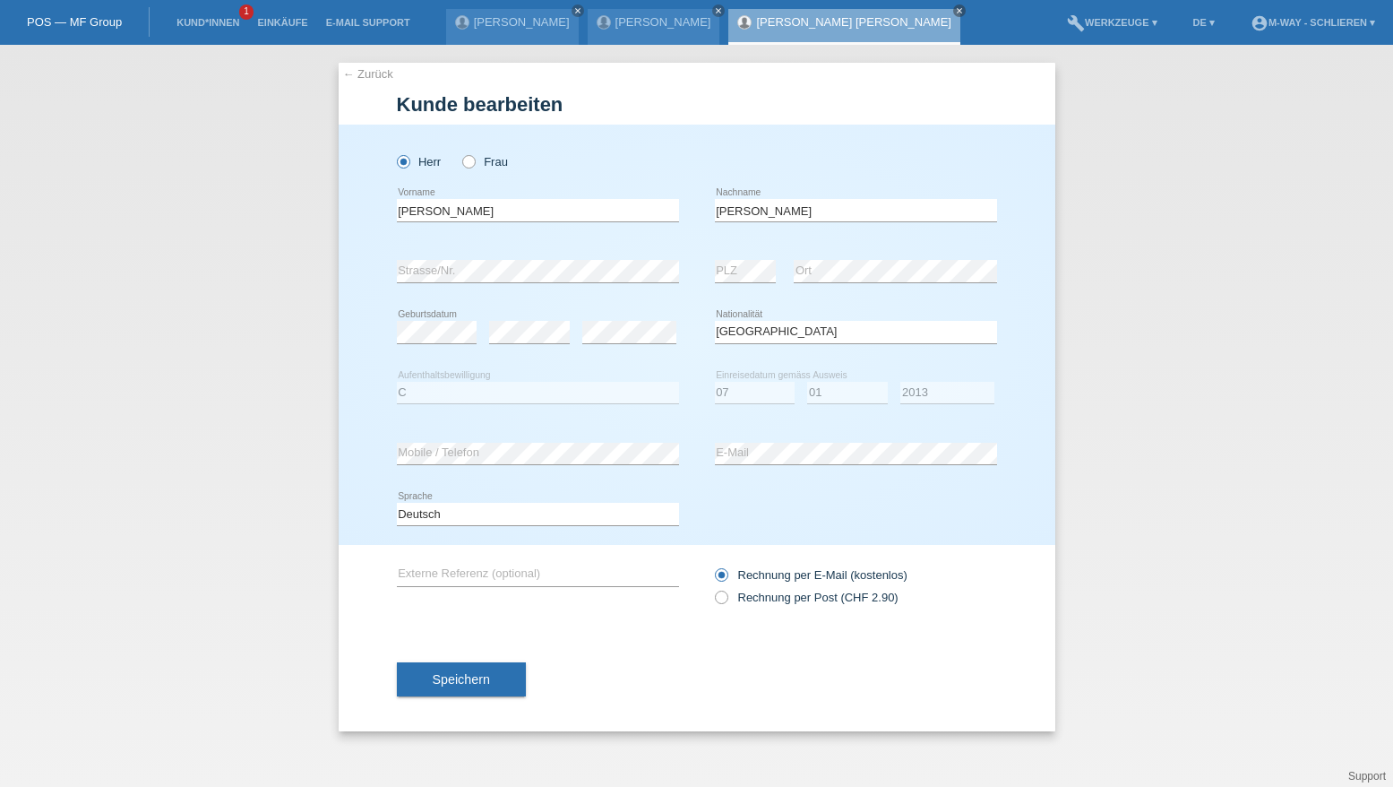
select select "ES"
select select "C"
select select "07"
select select "01"
select select "2013"
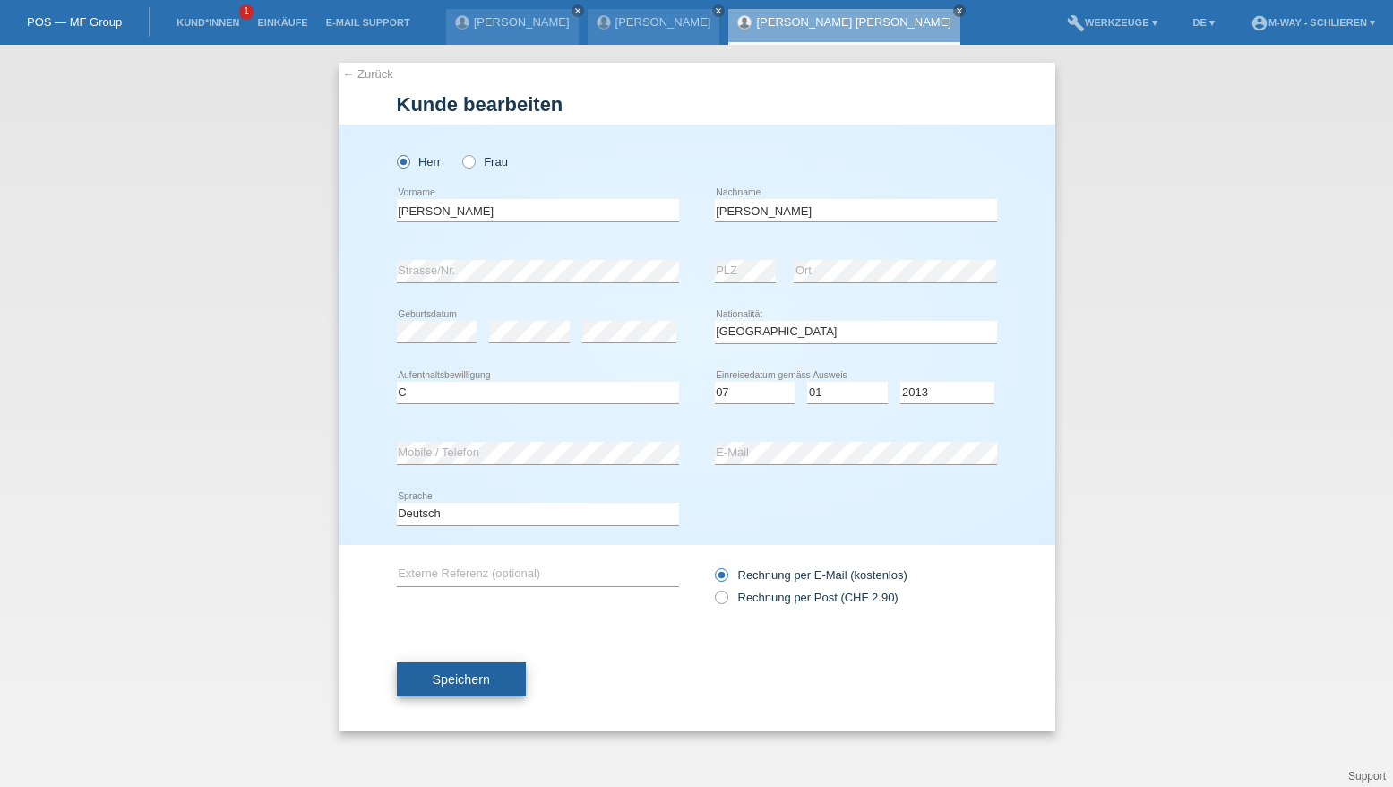
click at [451, 680] on span "Speichern" at bounding box center [461, 679] width 57 height 14
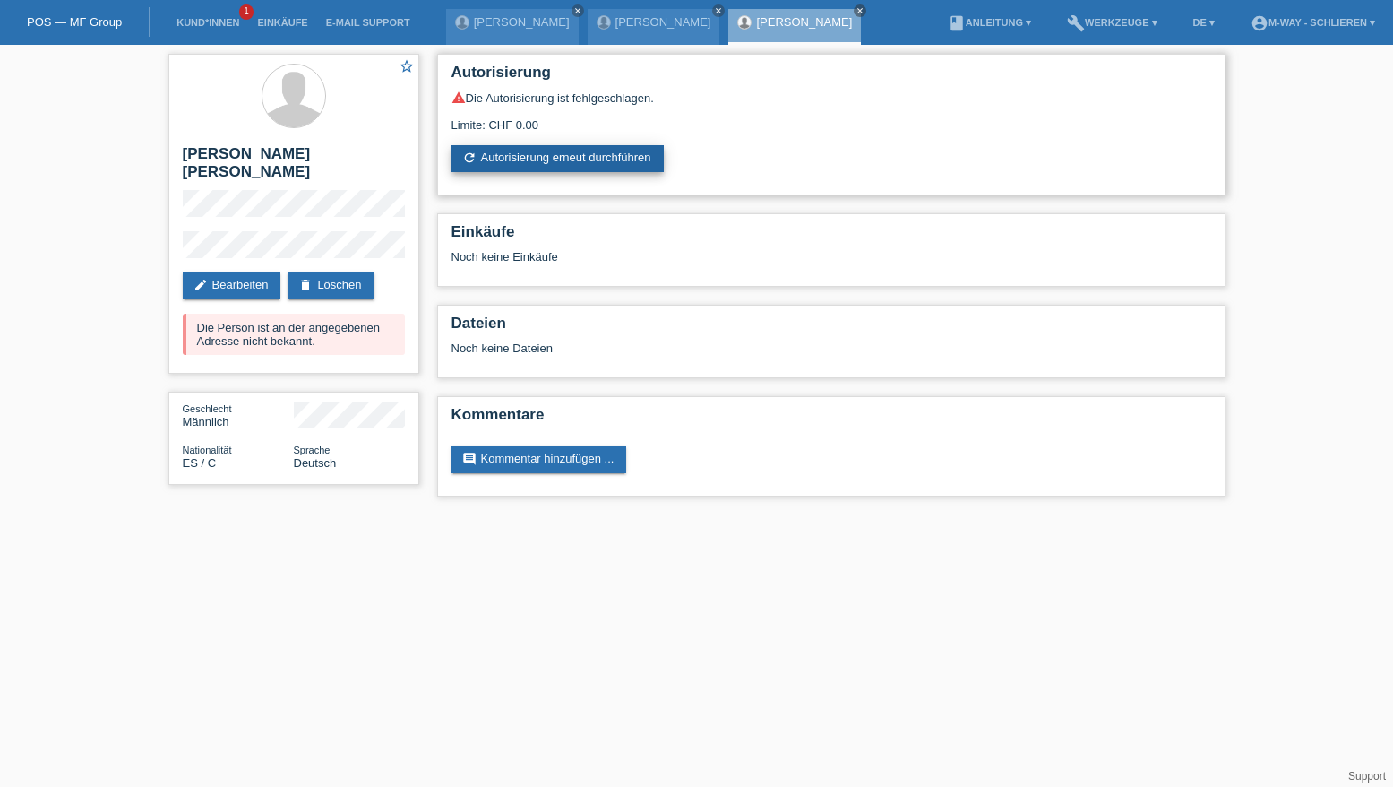
click at [582, 158] on link "refresh Autorisierung erneut durchführen" at bounding box center [558, 158] width 212 height 27
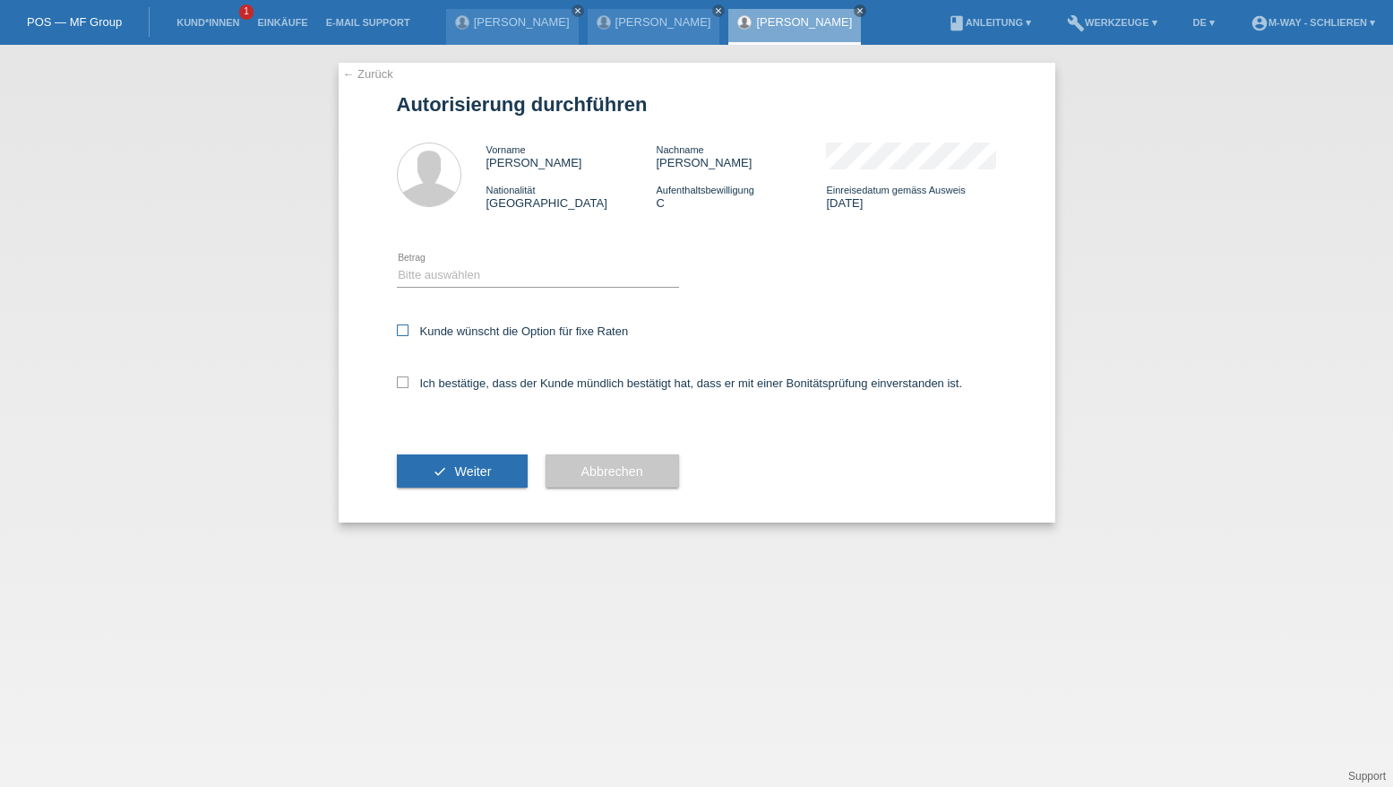
click at [409, 326] on label "Kunde wünscht die Option für fixe Raten" at bounding box center [513, 330] width 232 height 13
click at [409, 326] on input "Kunde wünscht die Option für fixe Raten" at bounding box center [403, 330] width 12 height 12
checkbox input "true"
click at [435, 274] on select "Bitte auswählen CHF 1.00 - CHF 499.00 CHF 500.00 - CHF 1'999.00 CHF 2'000.00 - …" at bounding box center [538, 275] width 282 height 22
select select "3"
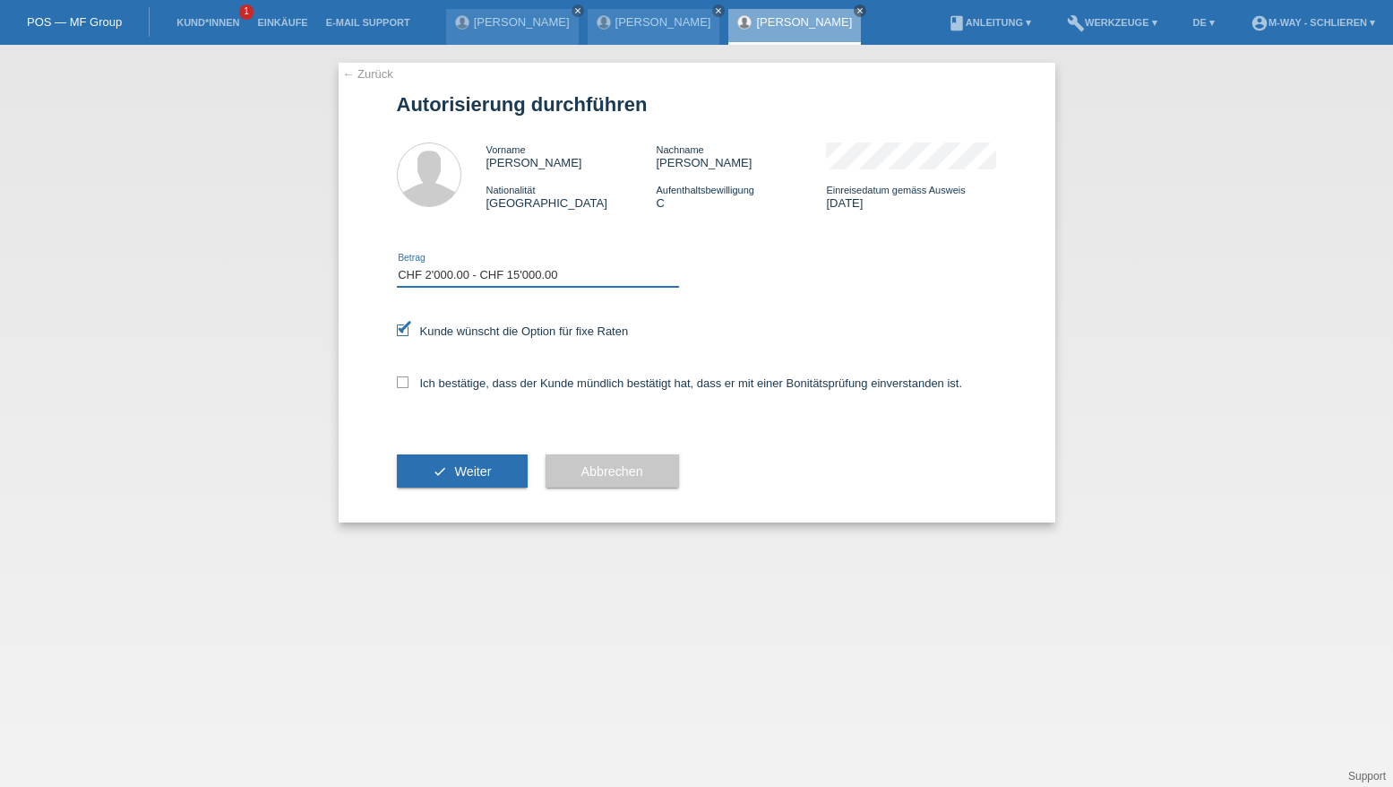
click at [397, 264] on select "Bitte auswählen CHF 1.00 - CHF 499.00 CHF 500.00 - CHF 1'999.00 CHF 2'000.00 - …" at bounding box center [538, 275] width 282 height 22
click at [403, 380] on icon at bounding box center [403, 382] width 12 height 12
click at [403, 380] on input "Ich bestätige, dass der Kunde mündlich bestätigt hat, dass er mit einer Bonität…" at bounding box center [403, 382] width 12 height 12
checkbox input "true"
click at [443, 467] on button "check Weiter" at bounding box center [462, 471] width 131 height 34
